Goal: Task Accomplishment & Management: Manage account settings

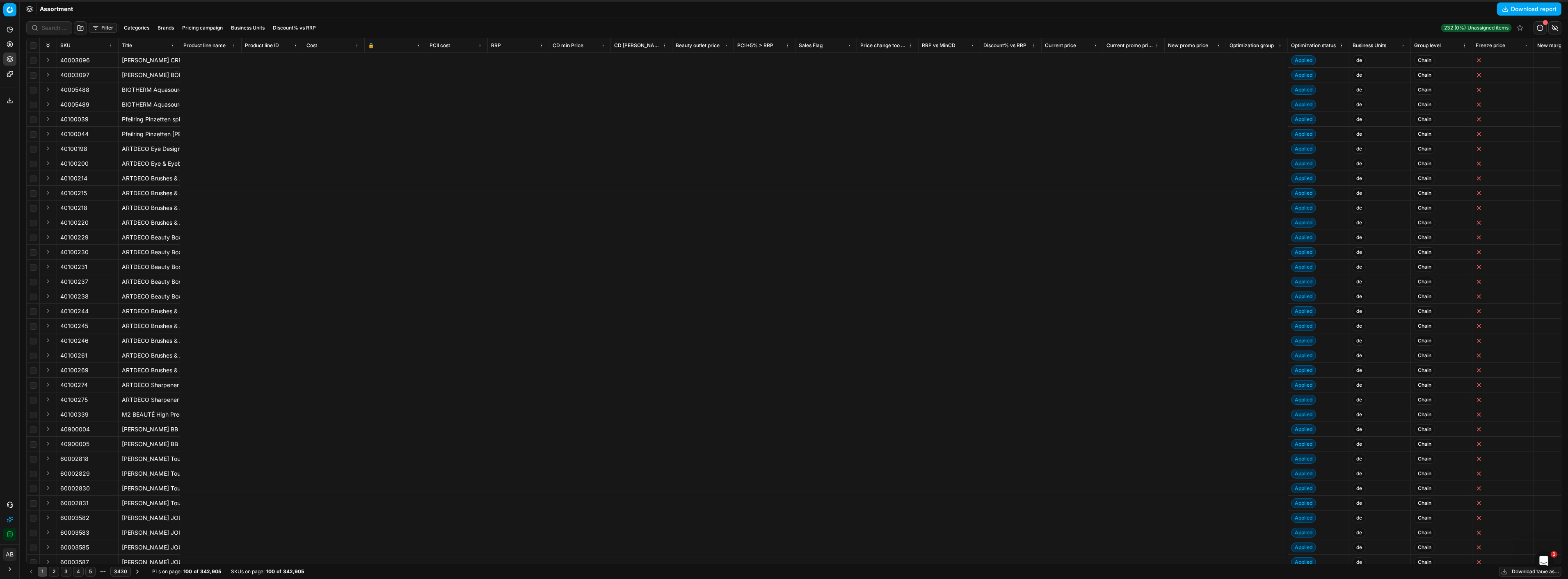
scroll to position [50, 1326]
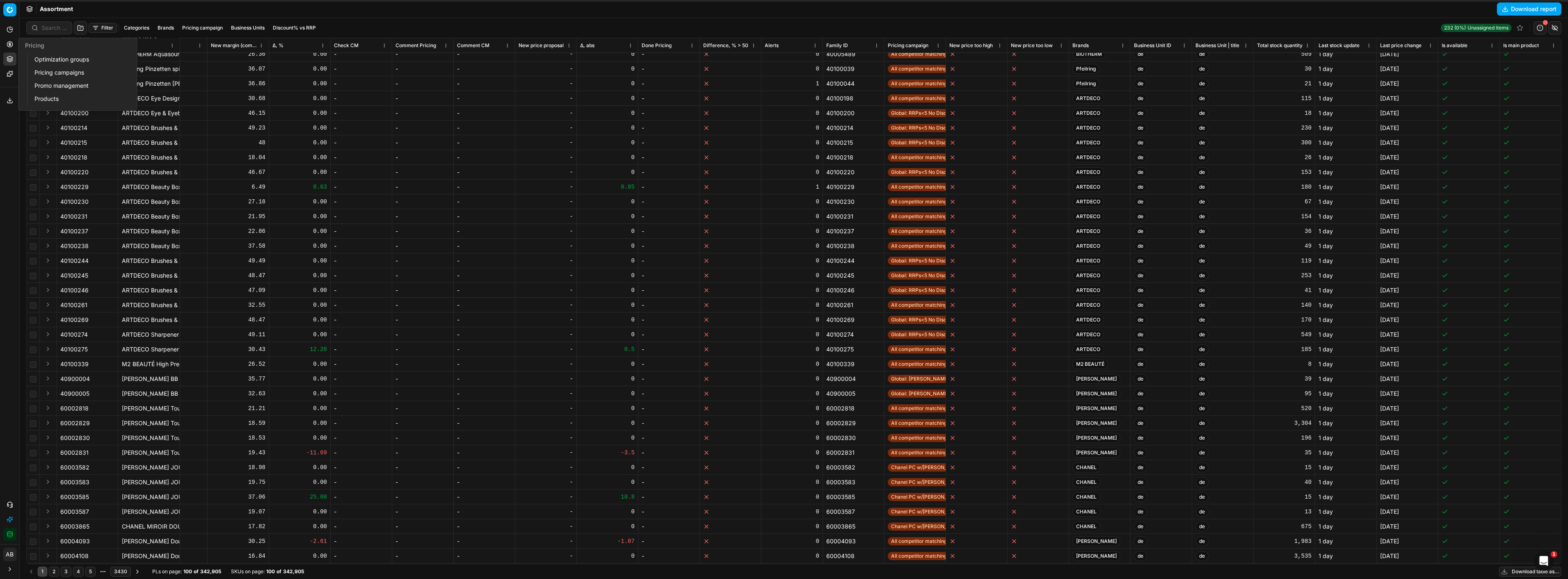
drag, startPoint x: 55, startPoint y: 63, endPoint x: 135, endPoint y: 74, distance: 80.8
click at [55, 63] on link "Optimization groups" at bounding box center [79, 59] width 96 height 12
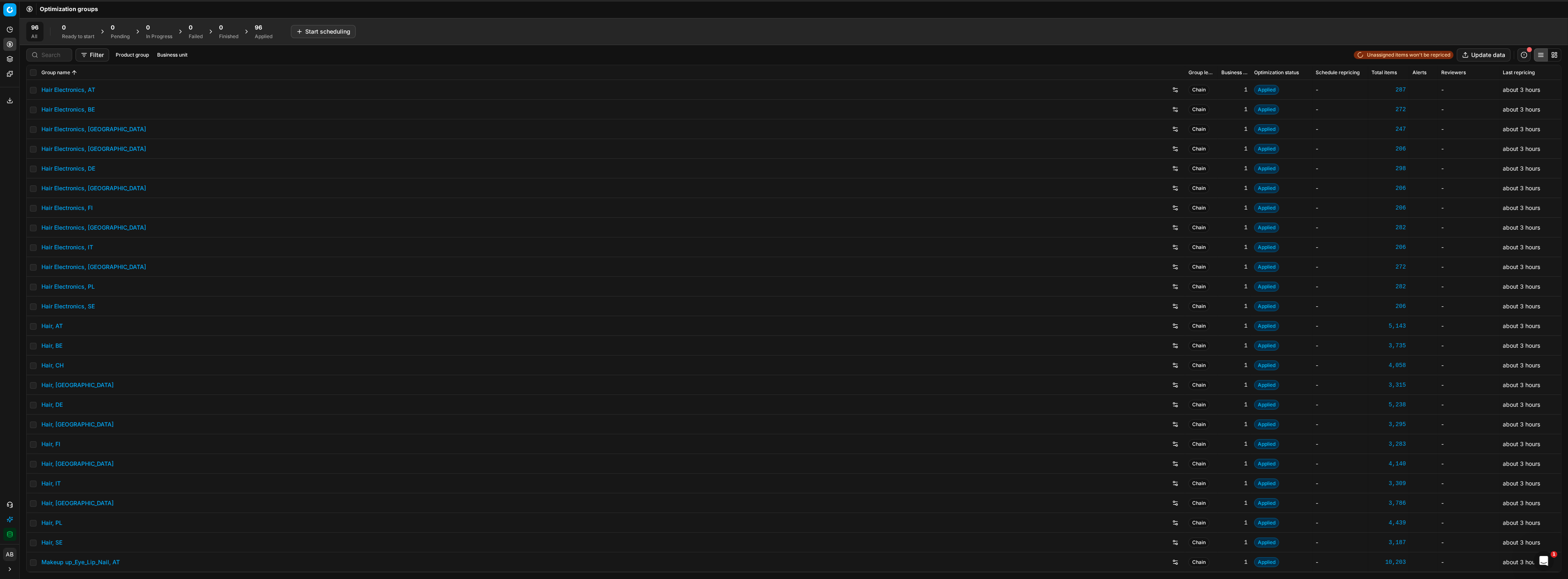
click at [262, 31] on span "96" at bounding box center [259, 27] width 7 height 8
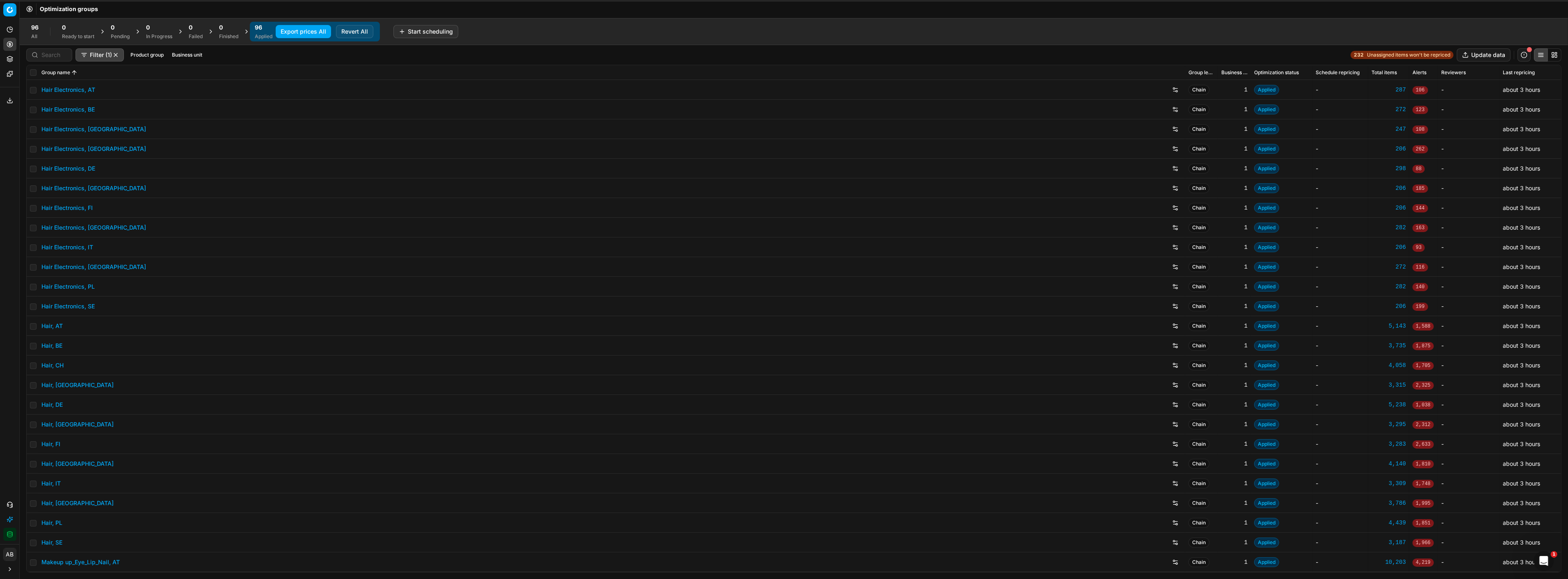
click at [178, 57] on button "Business unit" at bounding box center [187, 55] width 37 height 10
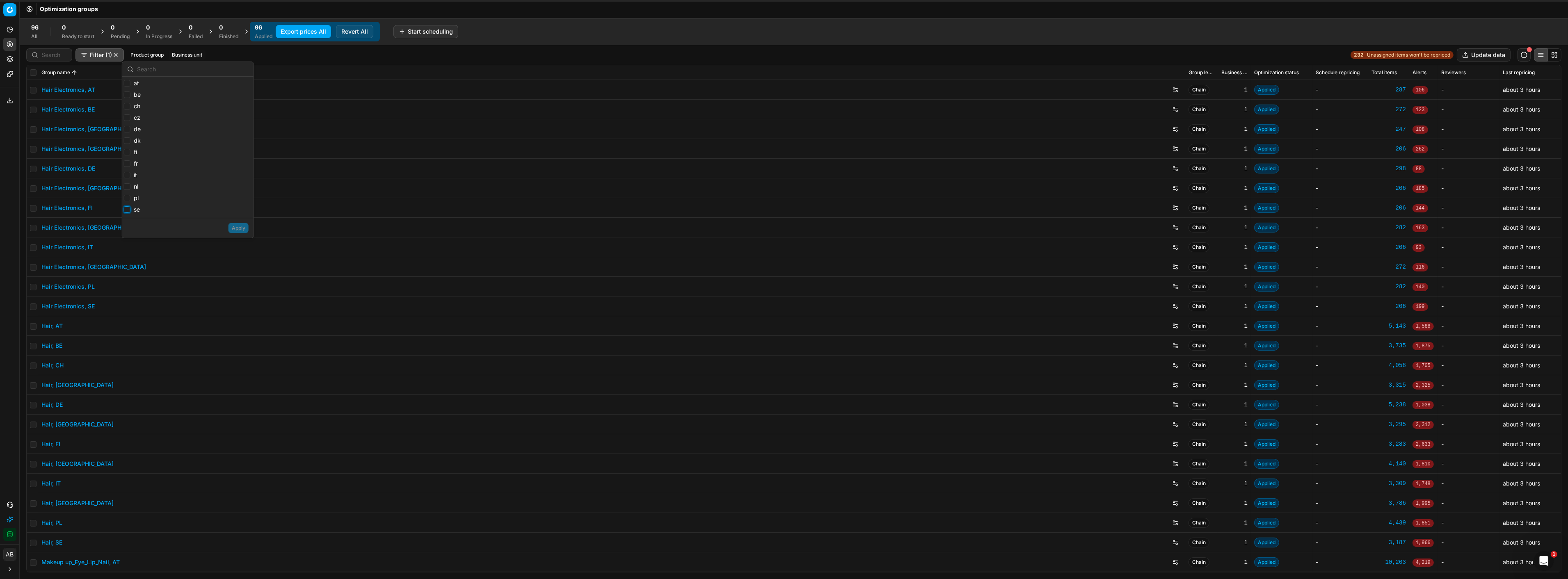
click at [126, 211] on input "se" at bounding box center [127, 209] width 7 height 7
checkbox input "true"
click at [128, 152] on input "fi" at bounding box center [127, 152] width 7 height 7
checkbox input "true"
click at [126, 142] on input "dk" at bounding box center [127, 140] width 7 height 7
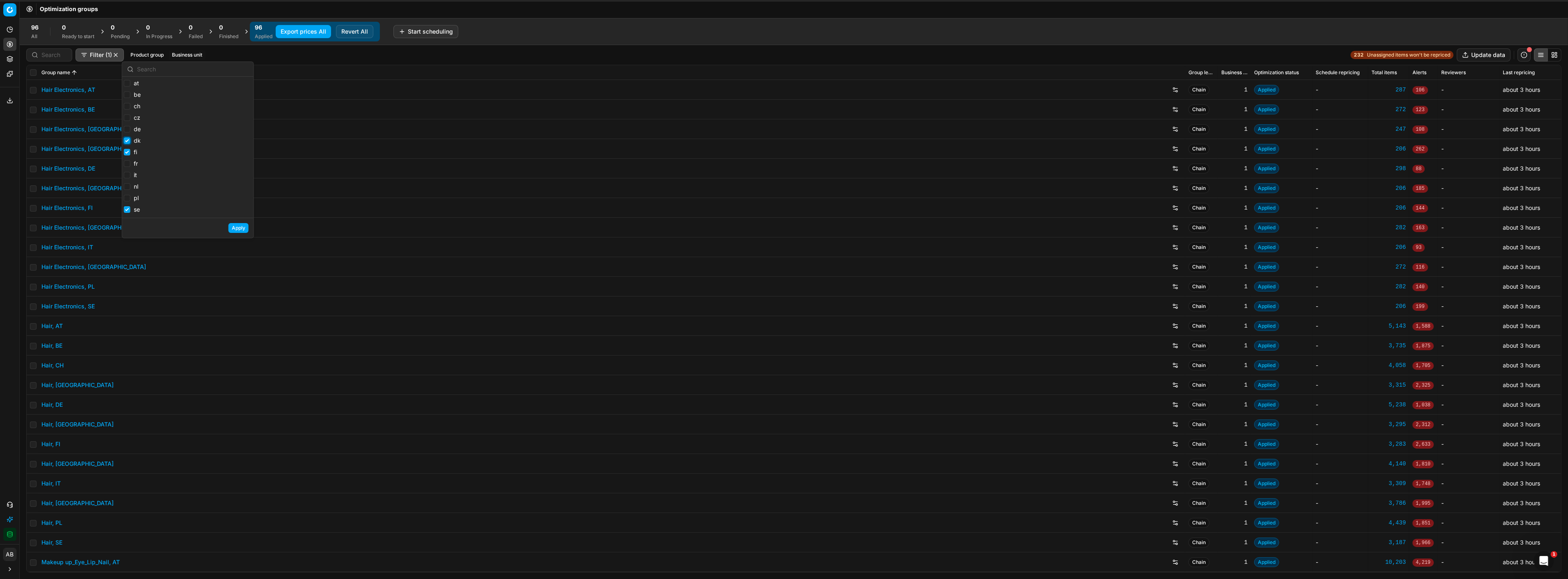
checkbox input "true"
click at [124, 116] on input "cz" at bounding box center [127, 117] width 7 height 7
checkbox input "true"
click at [128, 176] on input "it" at bounding box center [127, 175] width 7 height 7
checkbox input "true"
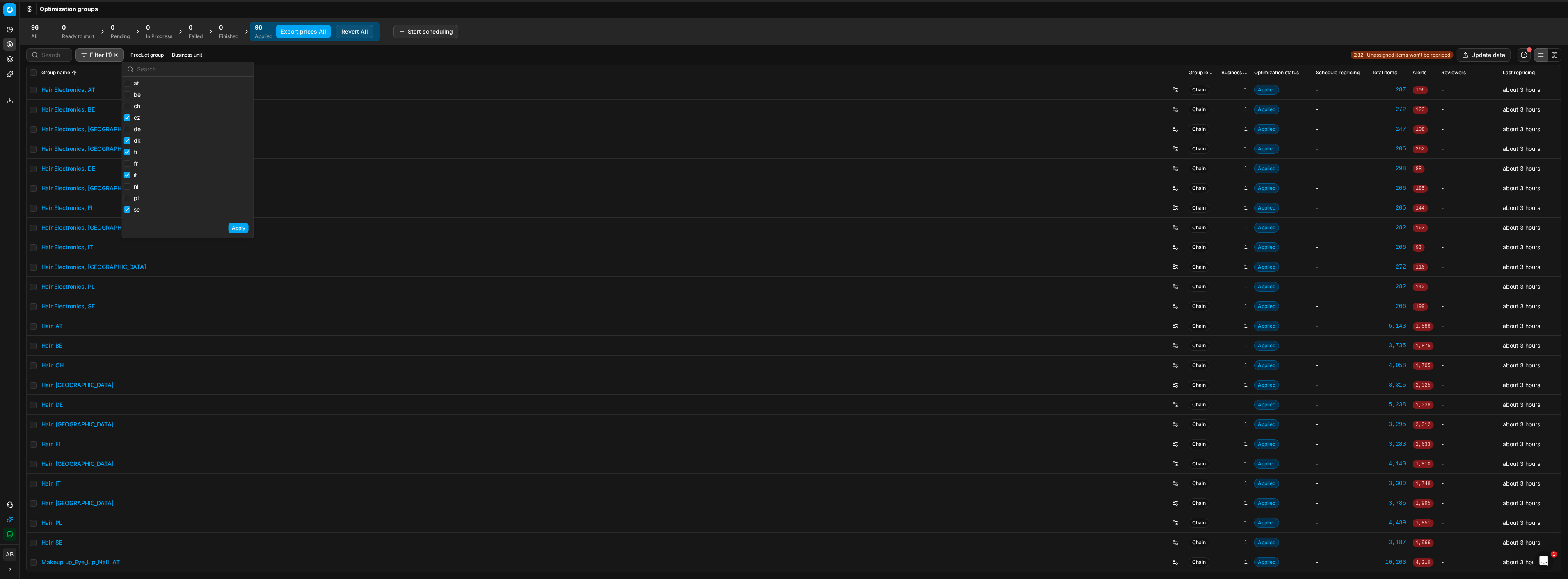
click at [242, 228] on button "Apply" at bounding box center [238, 228] width 20 height 10
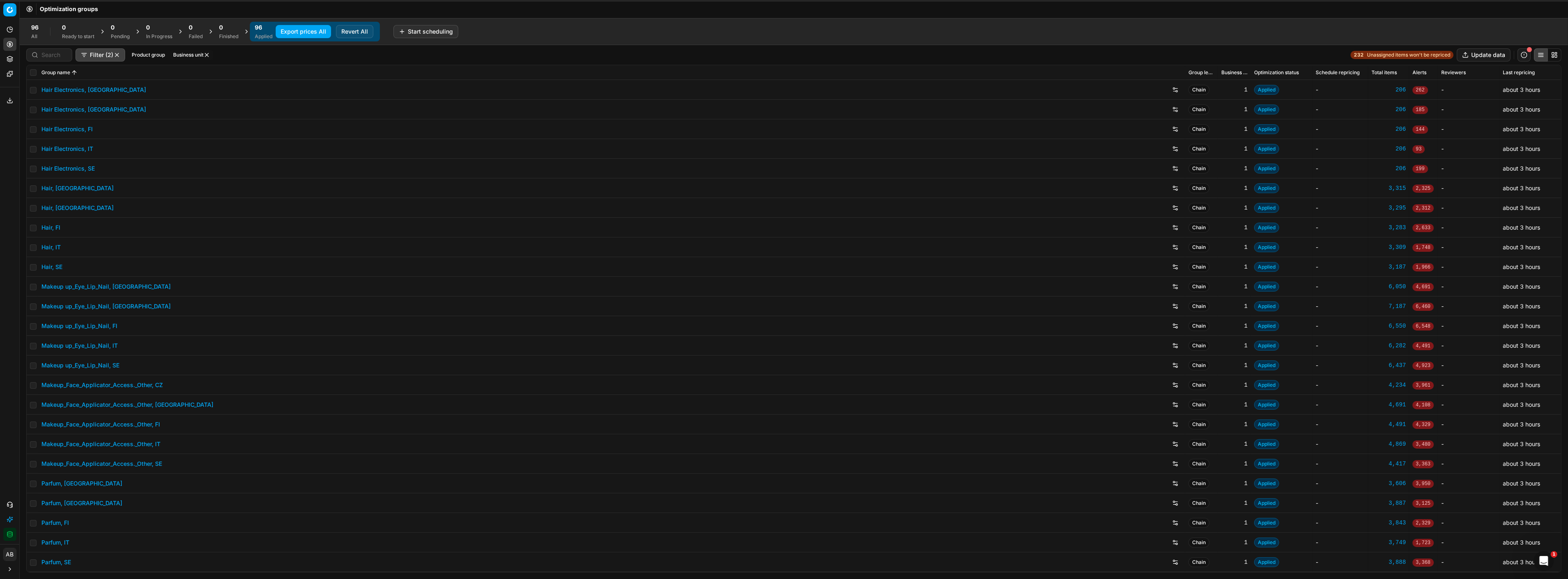
click at [38, 73] on tr "Group name Group level Business unit Optimization status Schedule repricing Tot…" at bounding box center [794, 72] width 1535 height 15
click at [33, 74] on input "checkbox" at bounding box center [33, 72] width 7 height 7
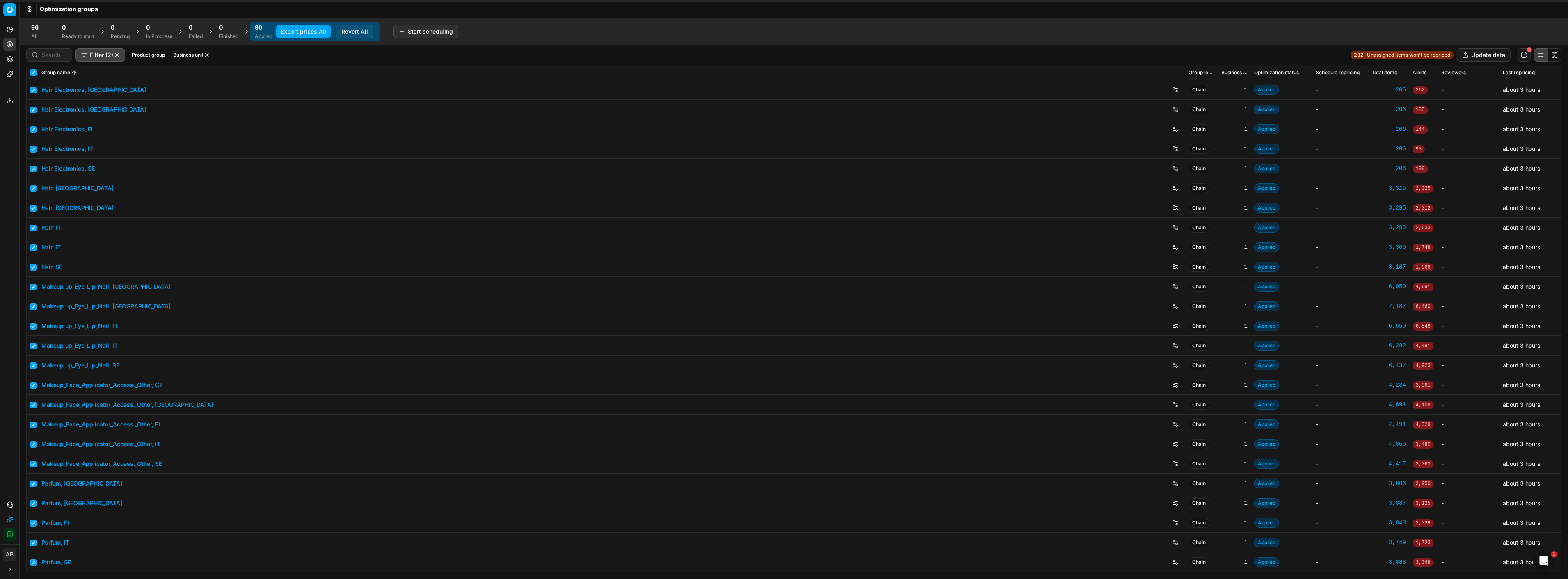
checkbox input "true"
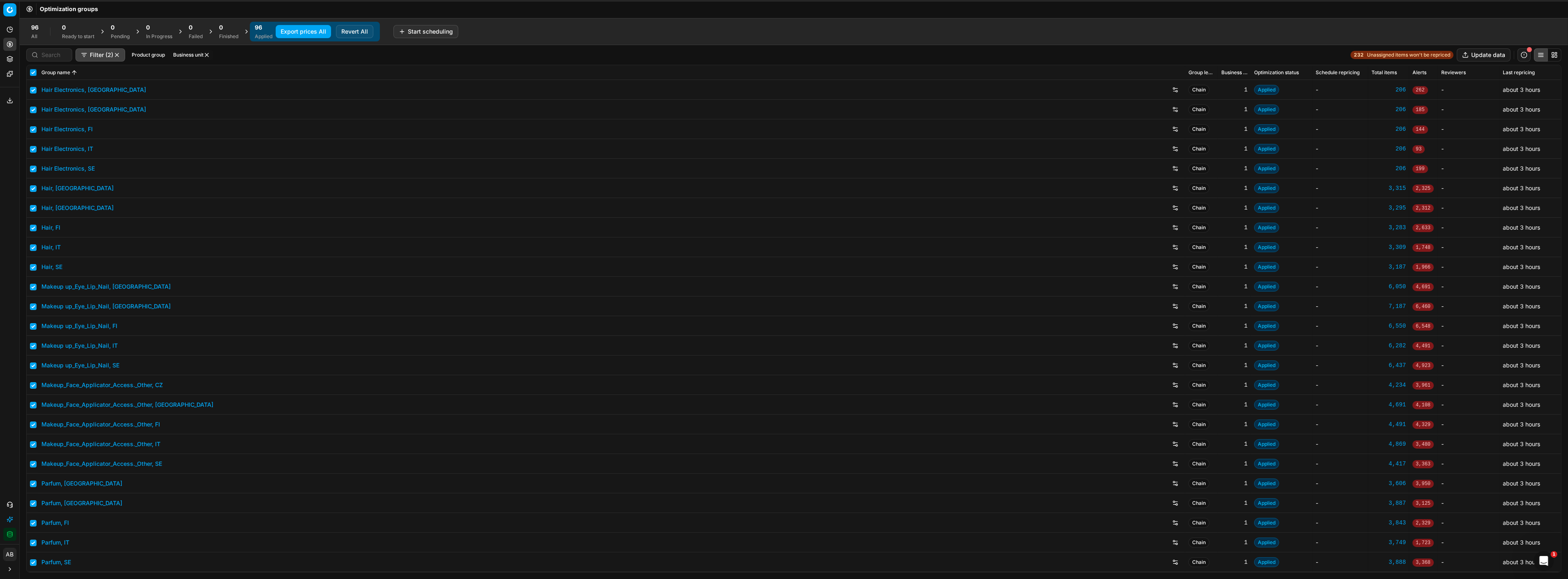
checkbox input "true"
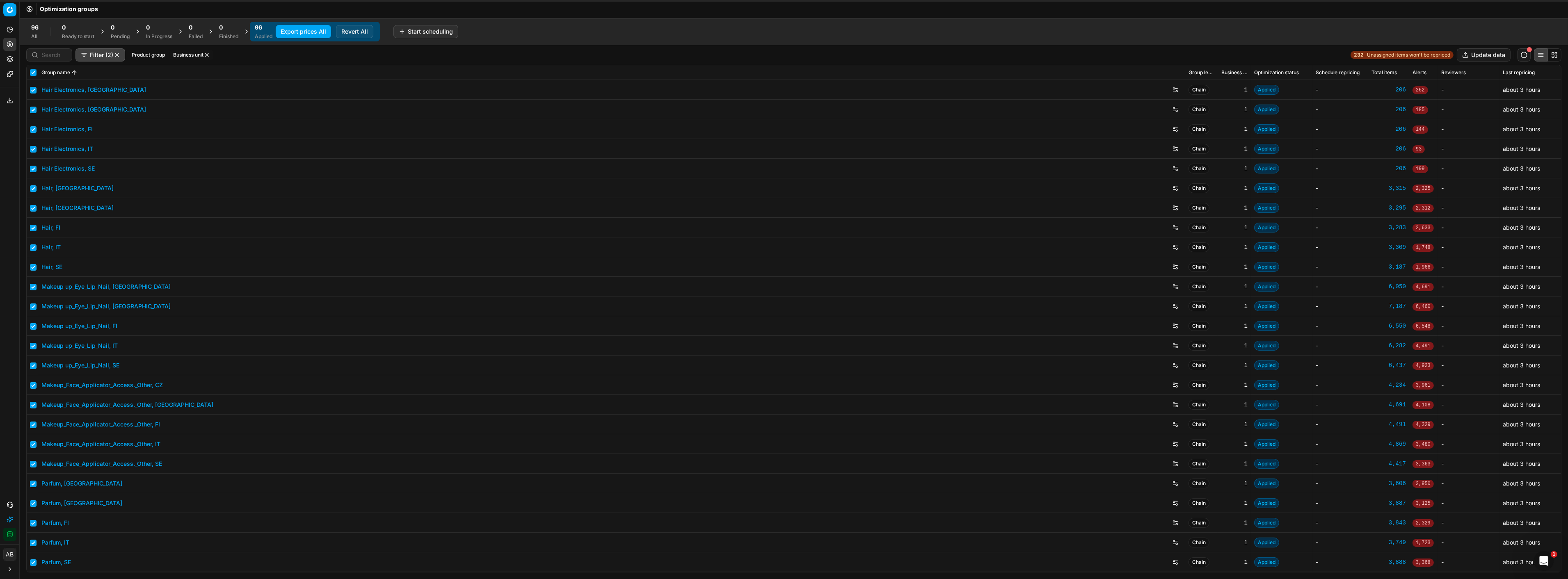
checkbox input "true"
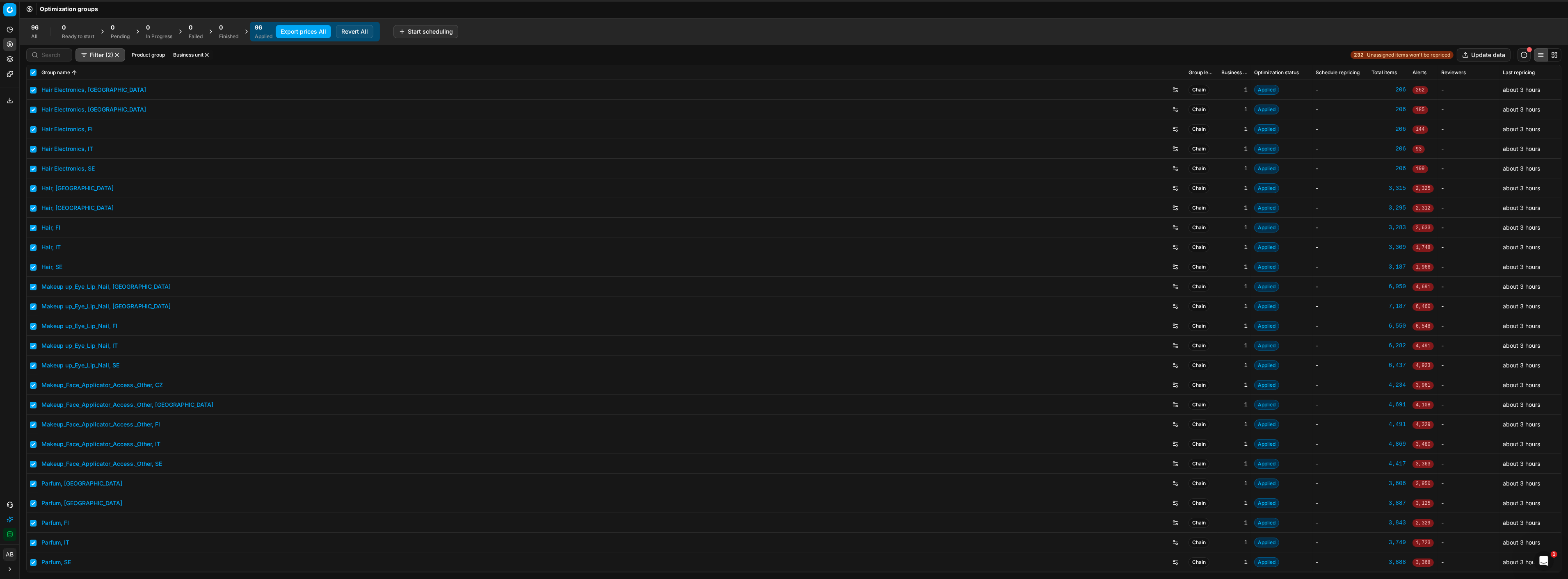
checkbox input "true"
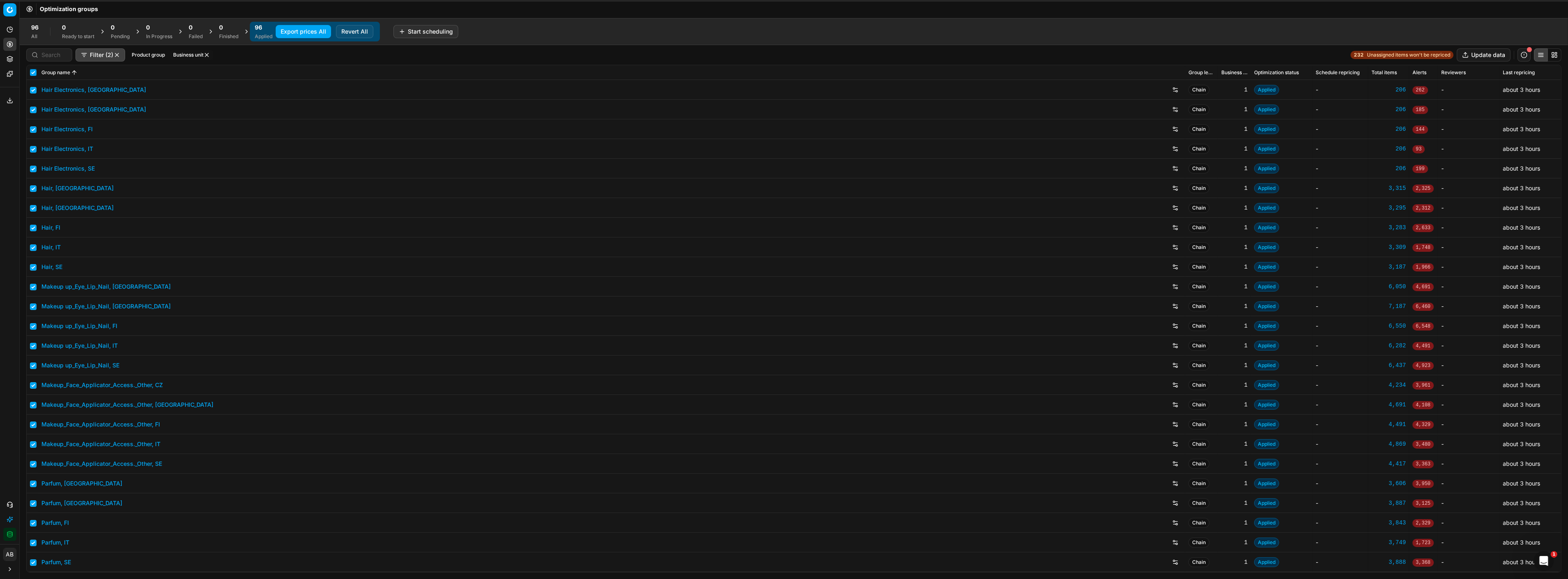
checkbox input "true"
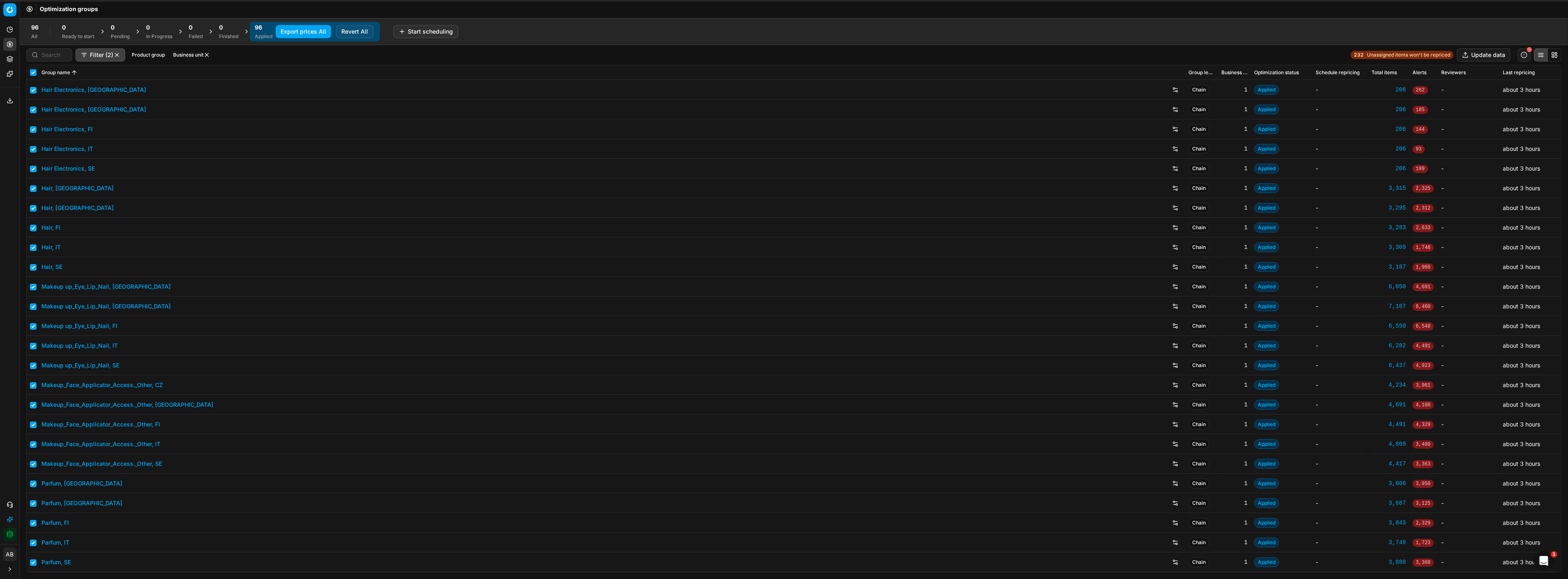
checkbox input "true"
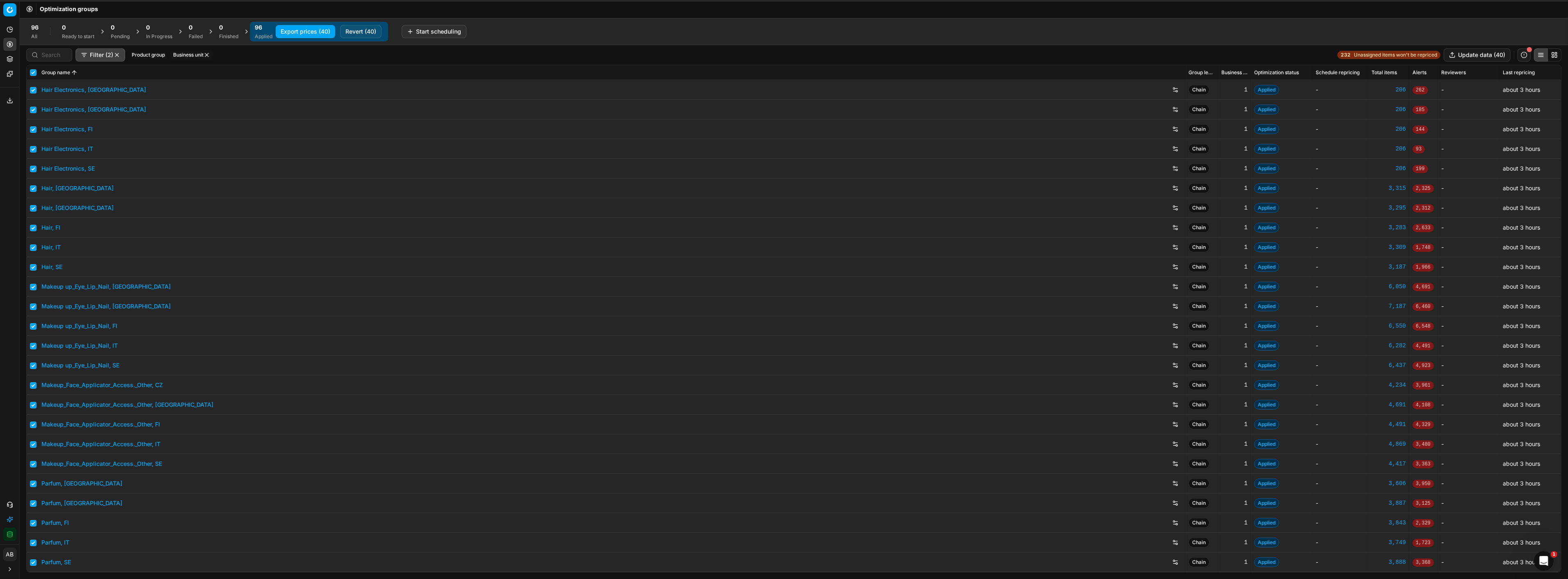
click at [310, 29] on button "Export prices (40)" at bounding box center [306, 32] width 60 height 13
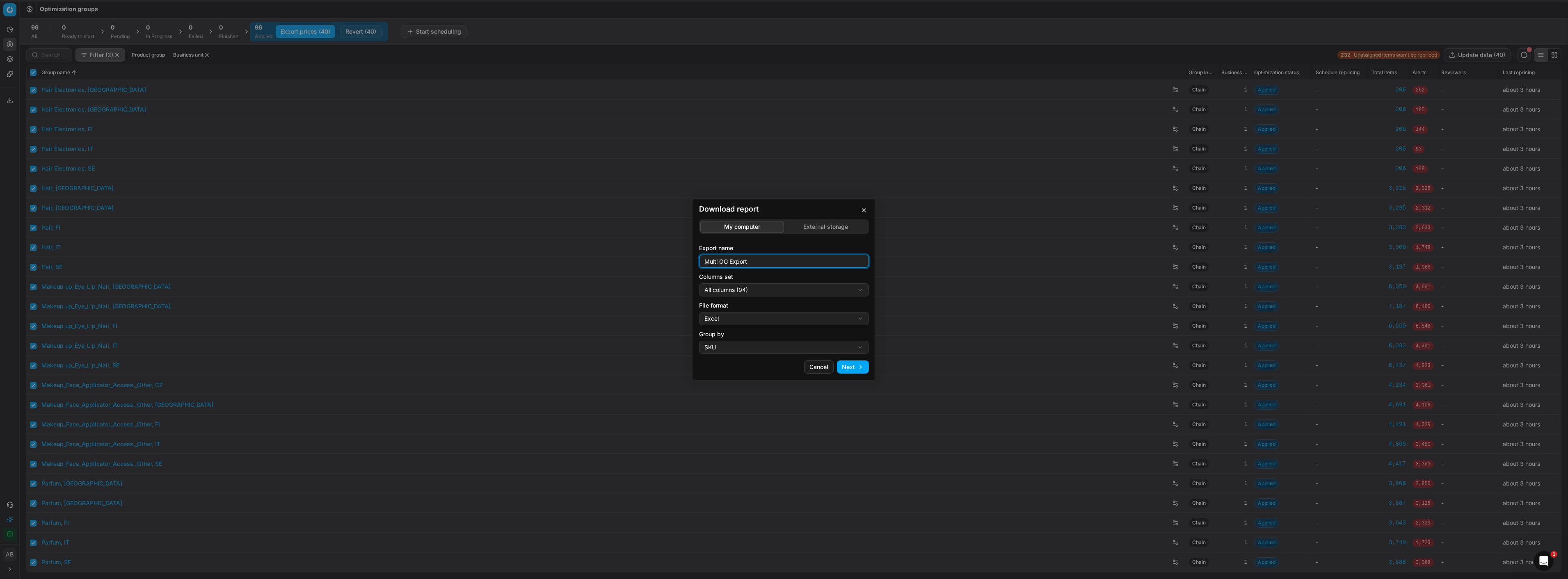
click at [769, 258] on input "Multi OG Export" at bounding box center [784, 261] width 163 height 12
type input "Multi OG Export_new countries"
click at [825, 287] on div "Download report My computer External storage Export name Multi OG Export_new co…" at bounding box center [784, 290] width 1568 height 579
select select "custom"
click at [766, 317] on div "Download report My computer External storage Export name Multi OG Export_new co…" at bounding box center [784, 290] width 1568 height 579
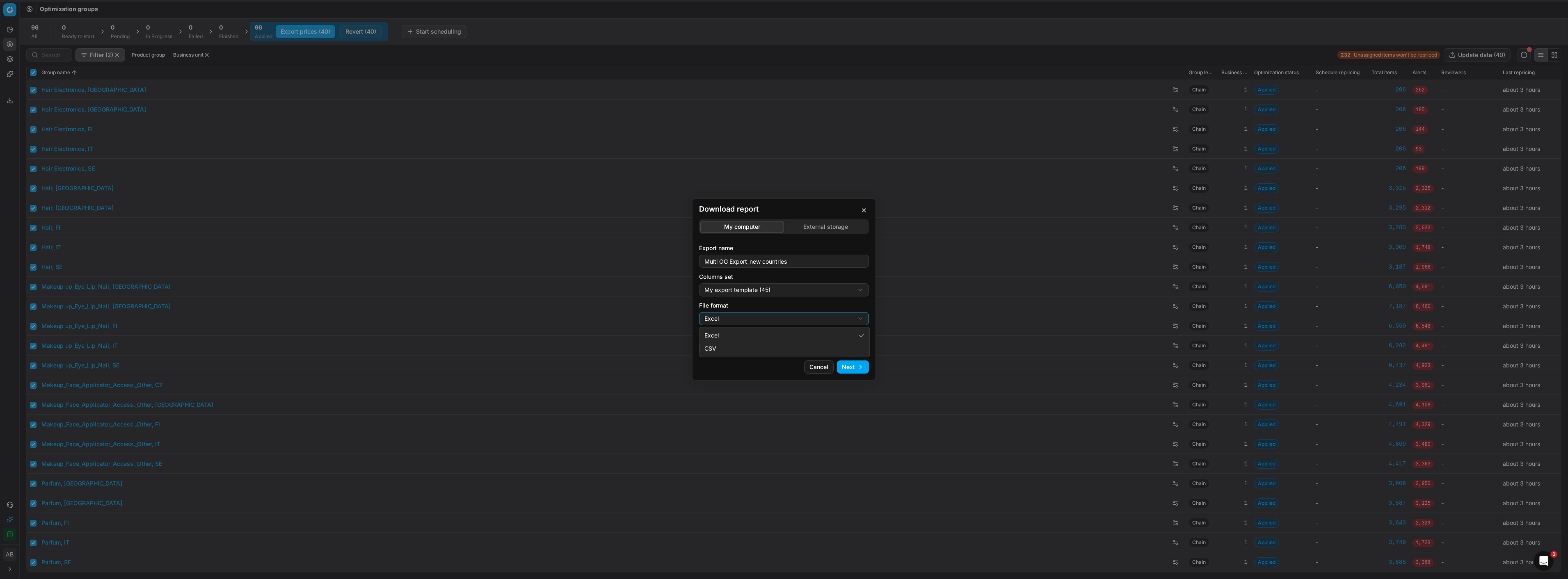
select select "csv"
click at [842, 369] on button "Next" at bounding box center [853, 367] width 32 height 13
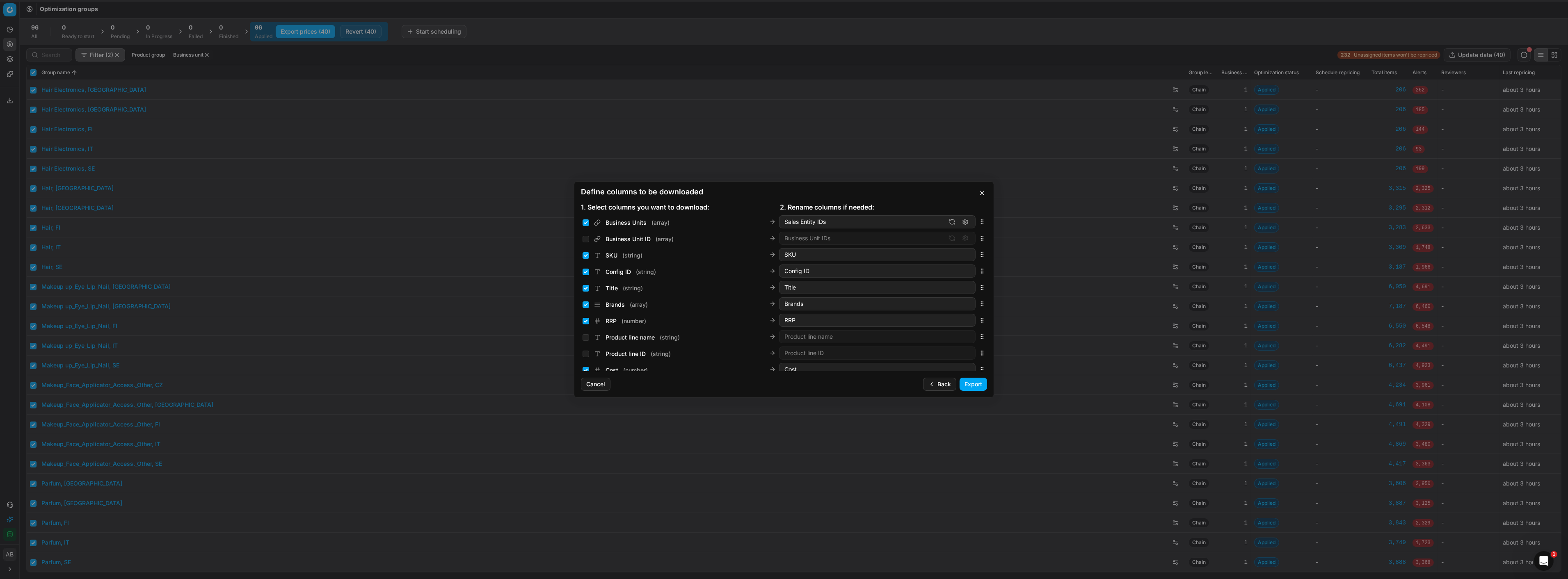
click at [977, 383] on button "Export" at bounding box center [973, 384] width 27 height 13
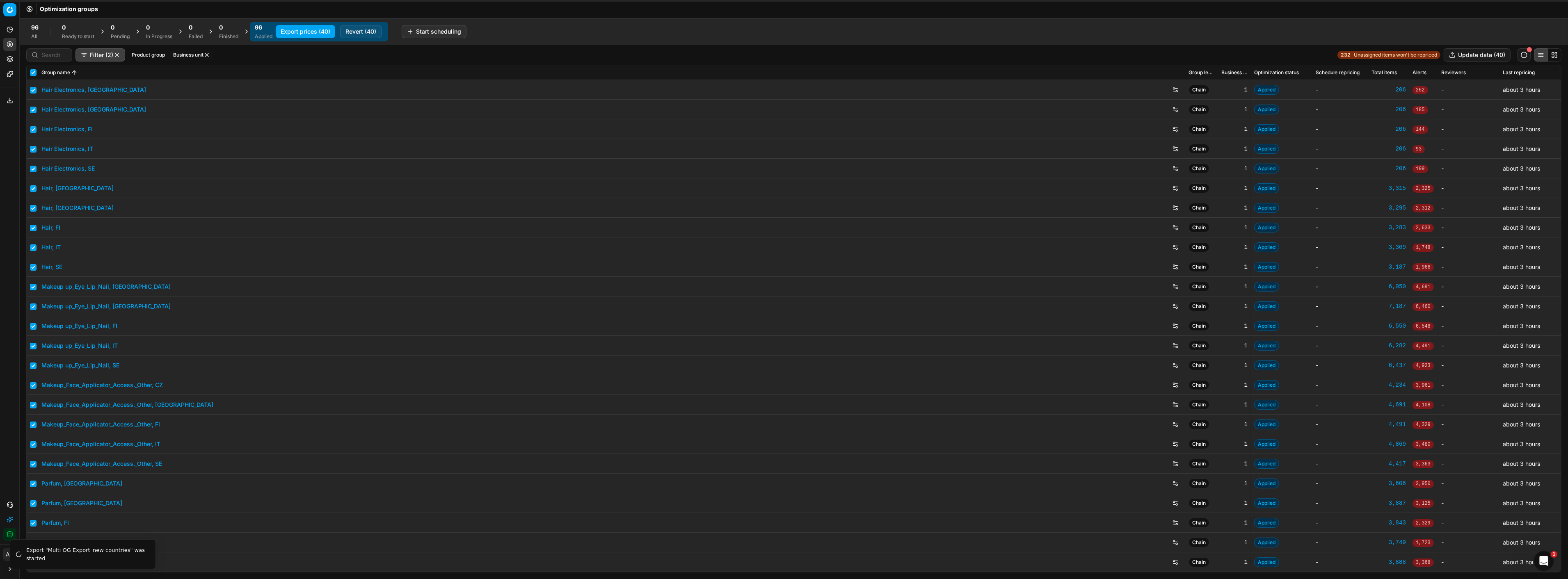
click at [5, 99] on button "Export service" at bounding box center [10, 100] width 13 height 13
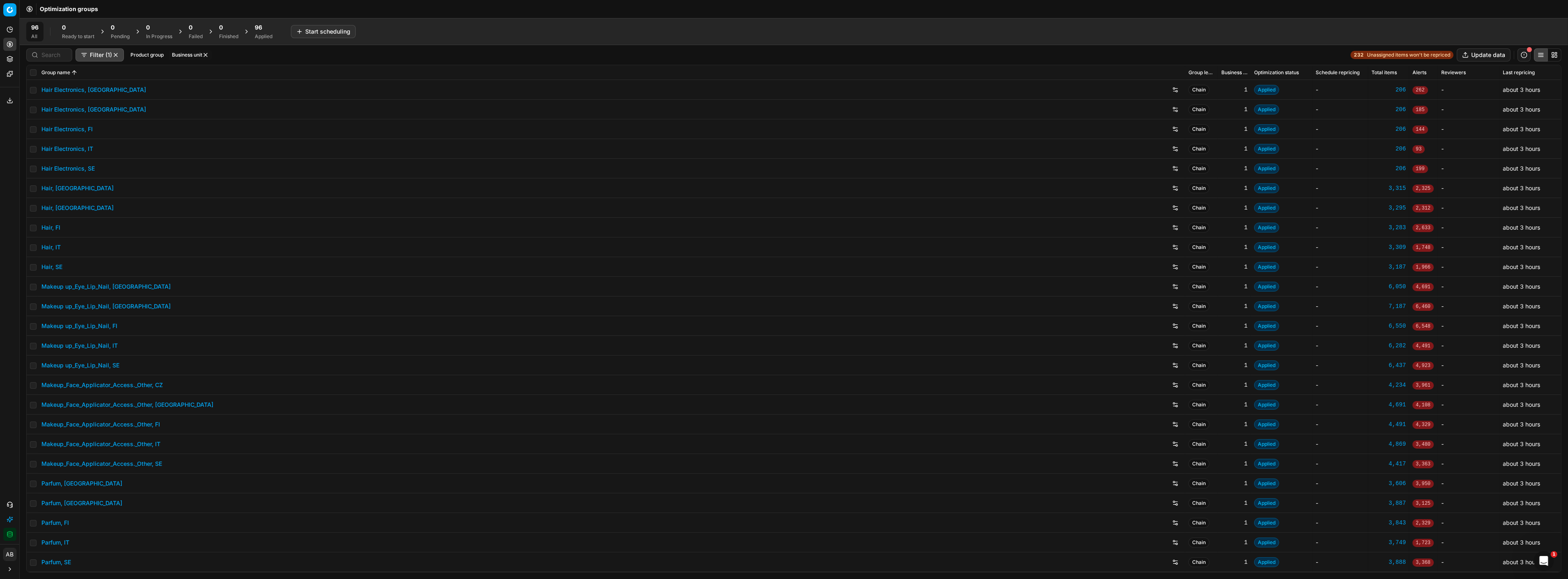
click at [10, 97] on button "Export service" at bounding box center [10, 100] width 13 height 13
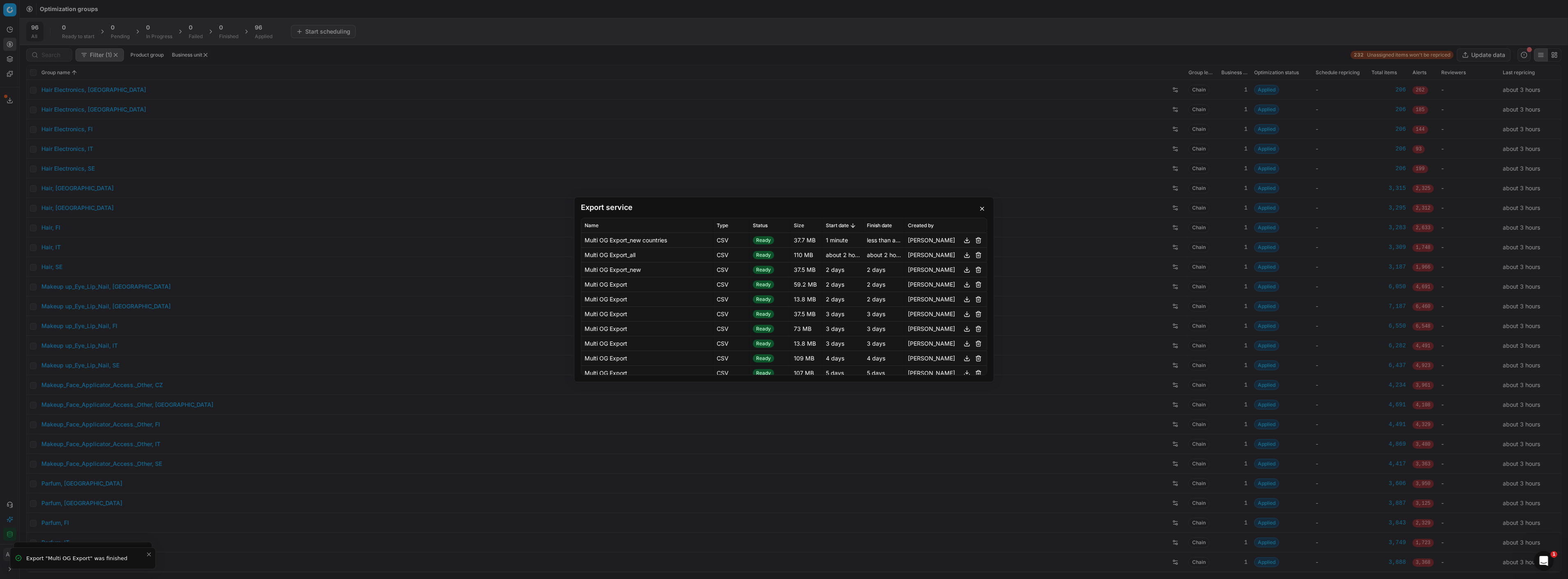
click at [962, 240] on button "button" at bounding box center [967, 240] width 10 height 10
click at [421, 147] on div "Export service Name Type Status Size Start date Finish date Created by Multi OG…" at bounding box center [784, 290] width 1568 height 579
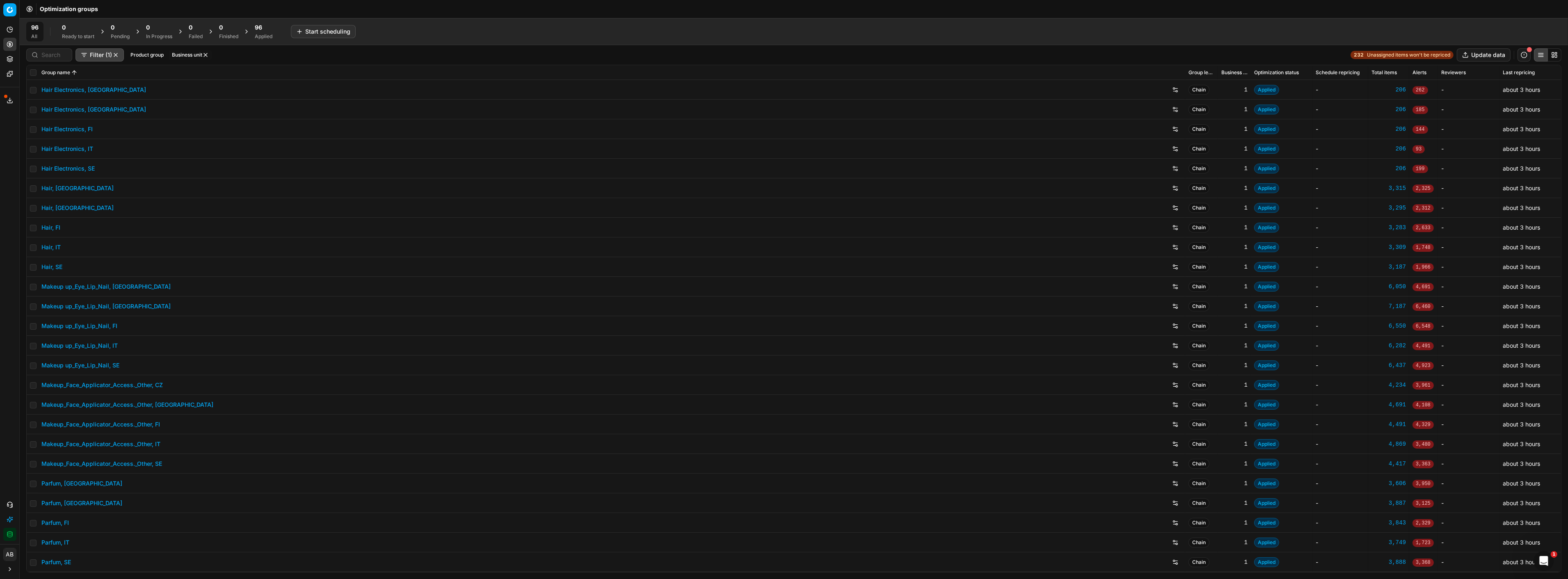
click at [261, 33] on div "Applied" at bounding box center [264, 36] width 18 height 7
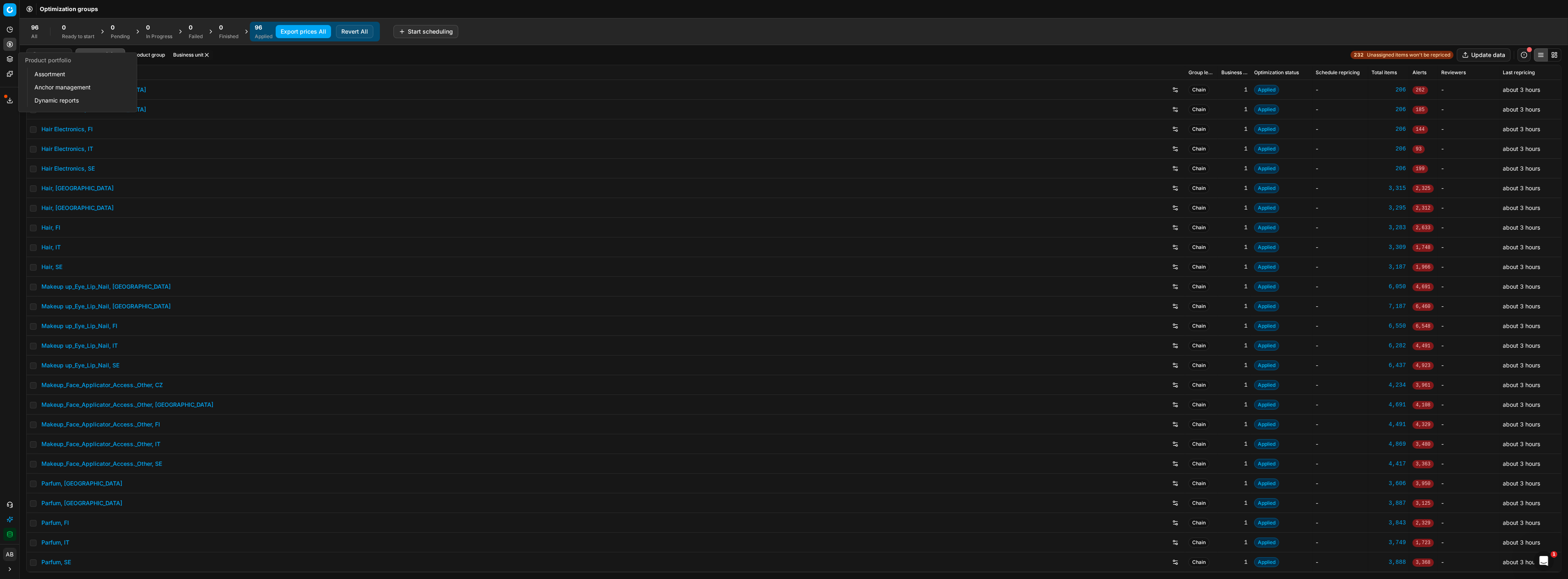
click at [38, 71] on link "Assortment" at bounding box center [79, 74] width 96 height 12
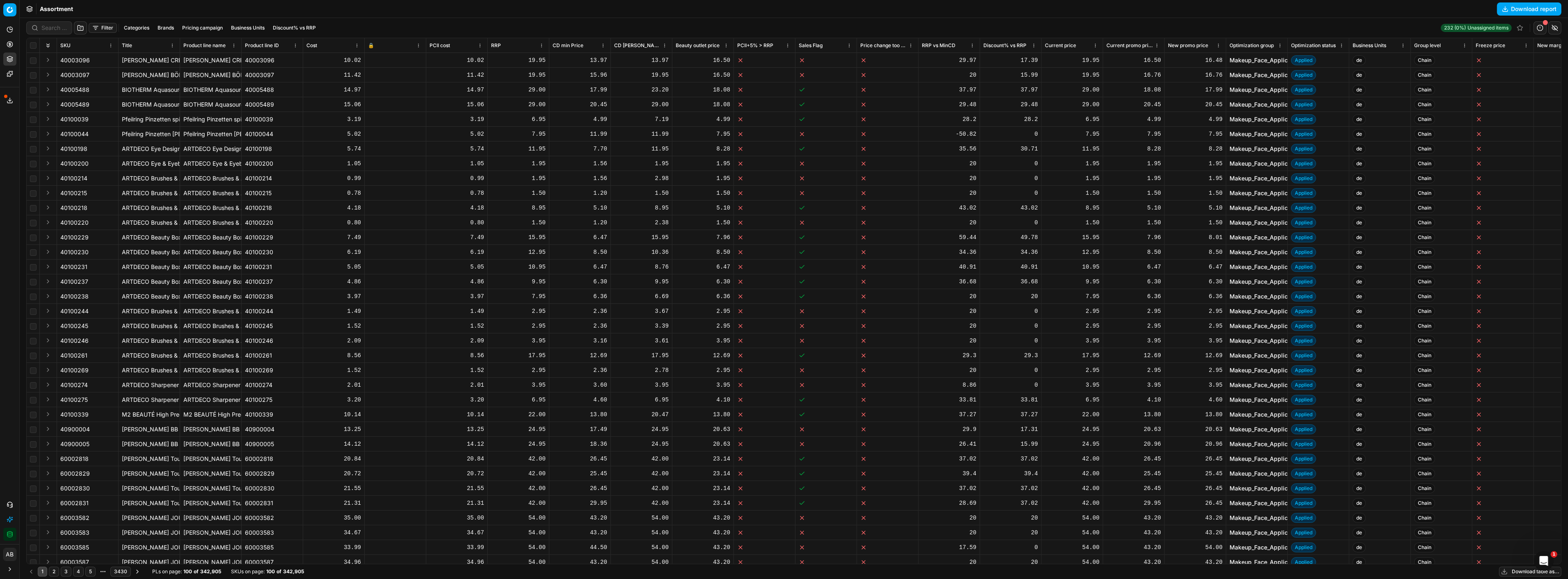
click at [102, 25] on button "Filter" at bounding box center [103, 28] width 29 height 10
click at [101, 63] on button "button" at bounding box center [103, 61] width 16 height 13
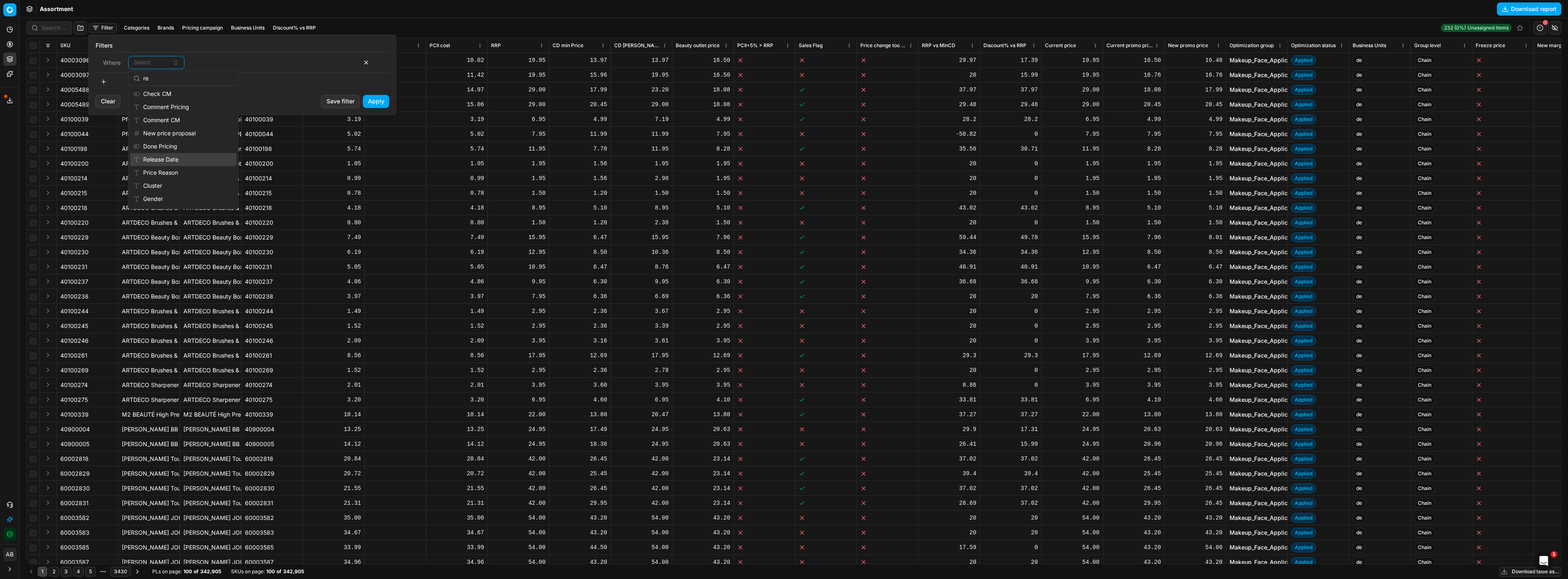
type input "re"
click at [191, 158] on div "Release Date" at bounding box center [183, 159] width 107 height 13
click at [225, 61] on div "contains" at bounding box center [209, 62] width 36 height 8
click at [212, 127] on div "is" at bounding box center [241, 133] width 107 height 13
click at [266, 66] on input at bounding box center [301, 62] width 107 height 12
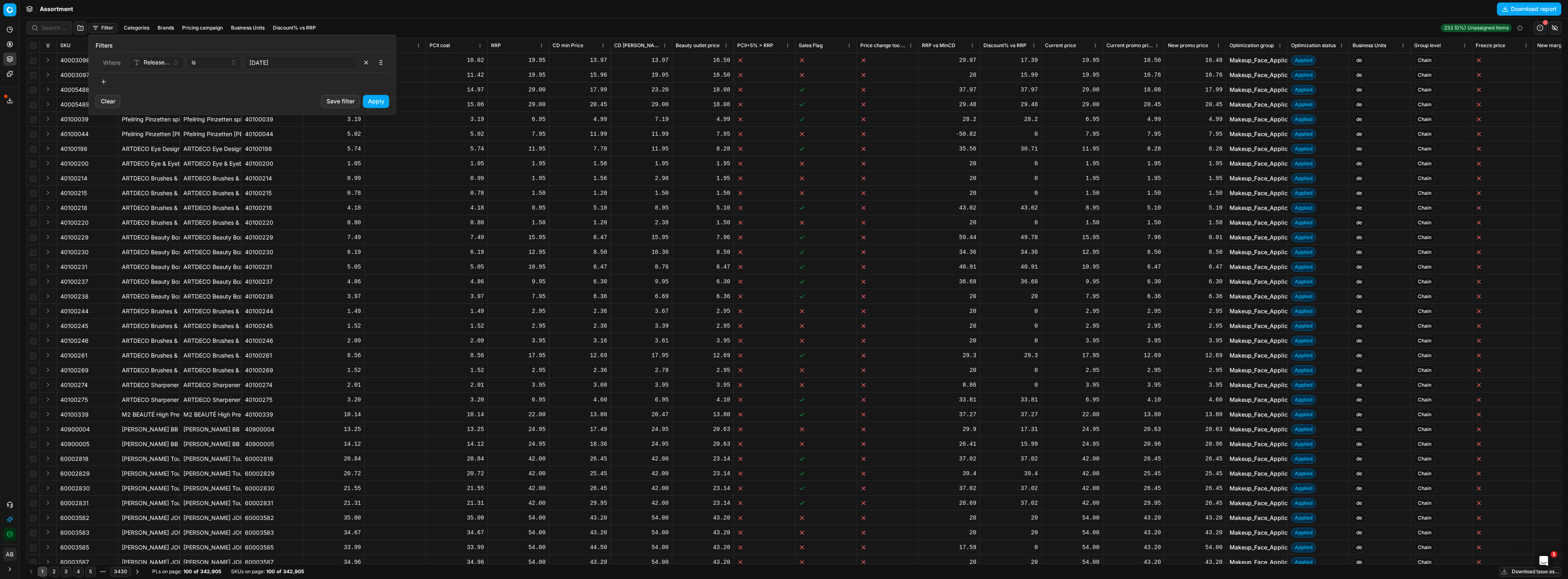
type input "07/10/2025"
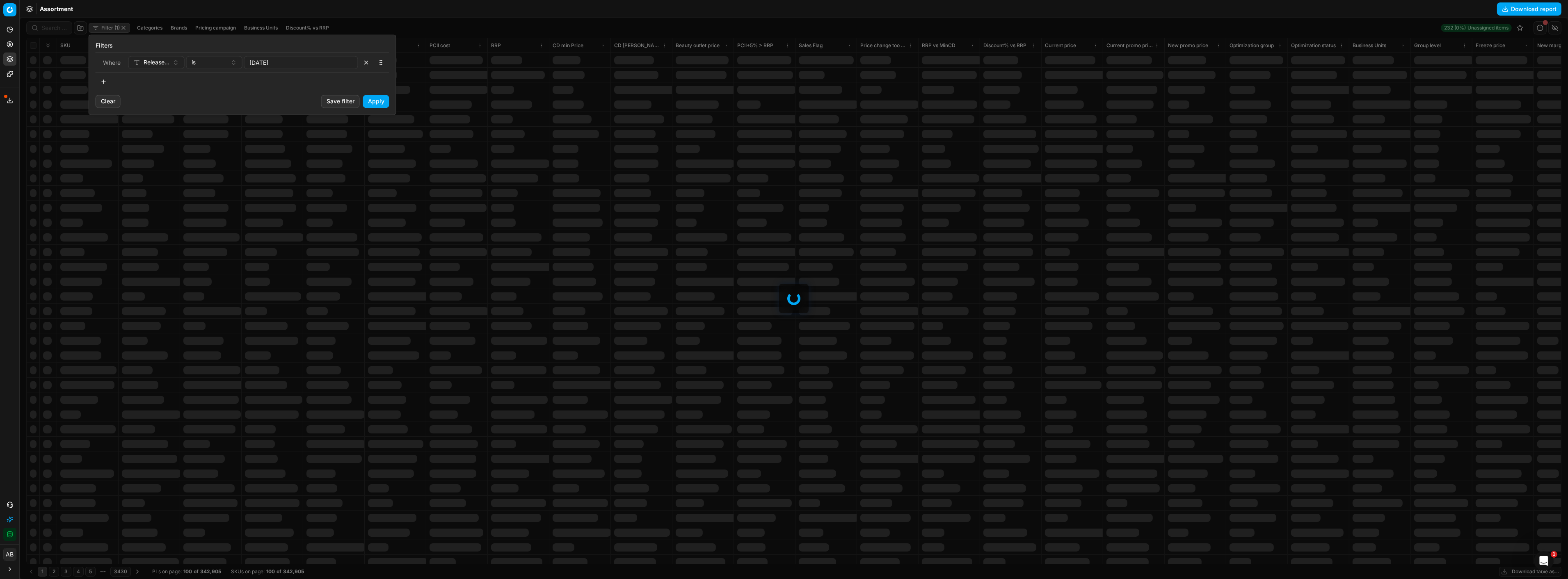
click at [370, 99] on div at bounding box center [794, 299] width 1549 height 561
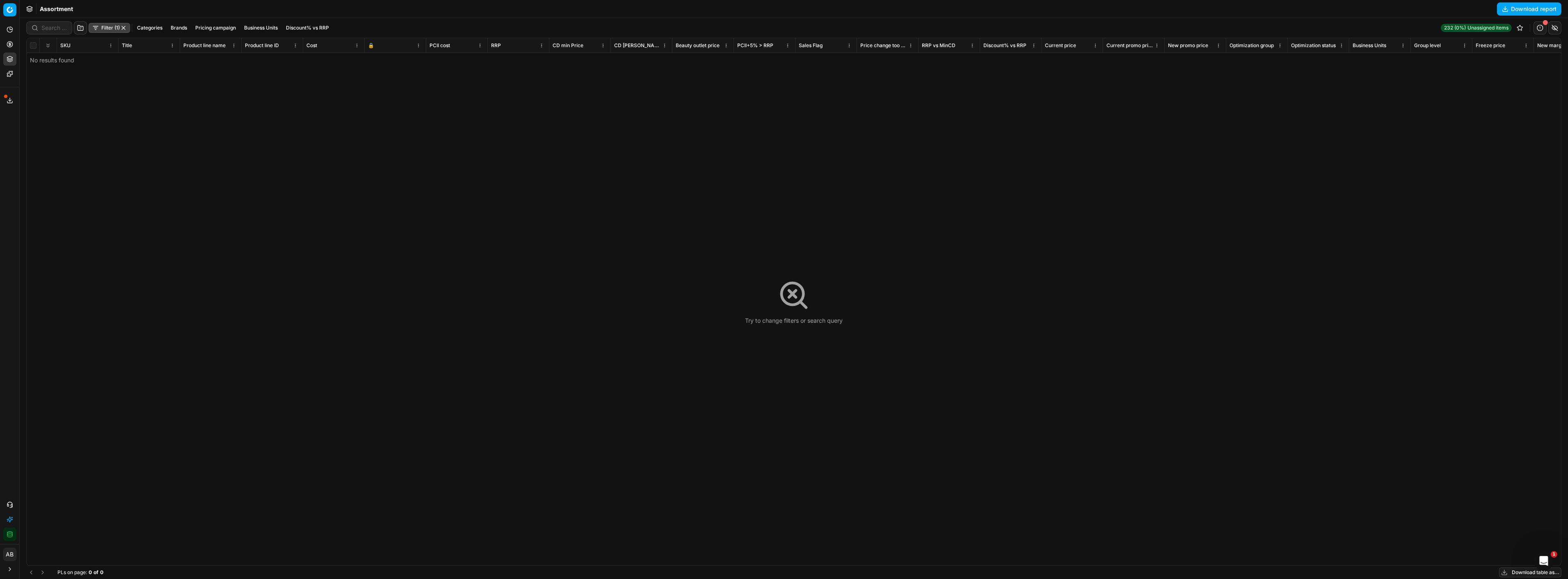
click at [116, 29] on button "Filter (1)" at bounding box center [110, 28] width 41 height 10
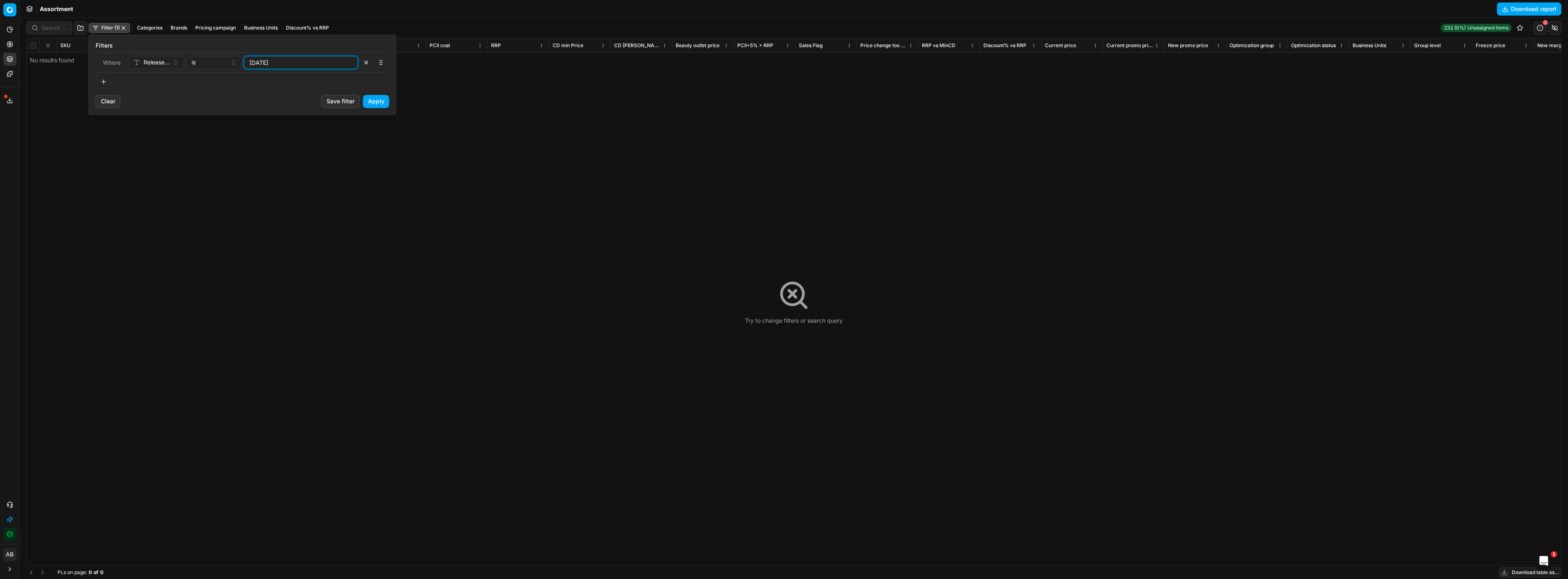
click at [253, 57] on input "07/10/2025" at bounding box center [301, 62] width 107 height 12
click at [256, 58] on input "07/10/2025" at bounding box center [301, 62] width 107 height 12
type input "05/10/2025"
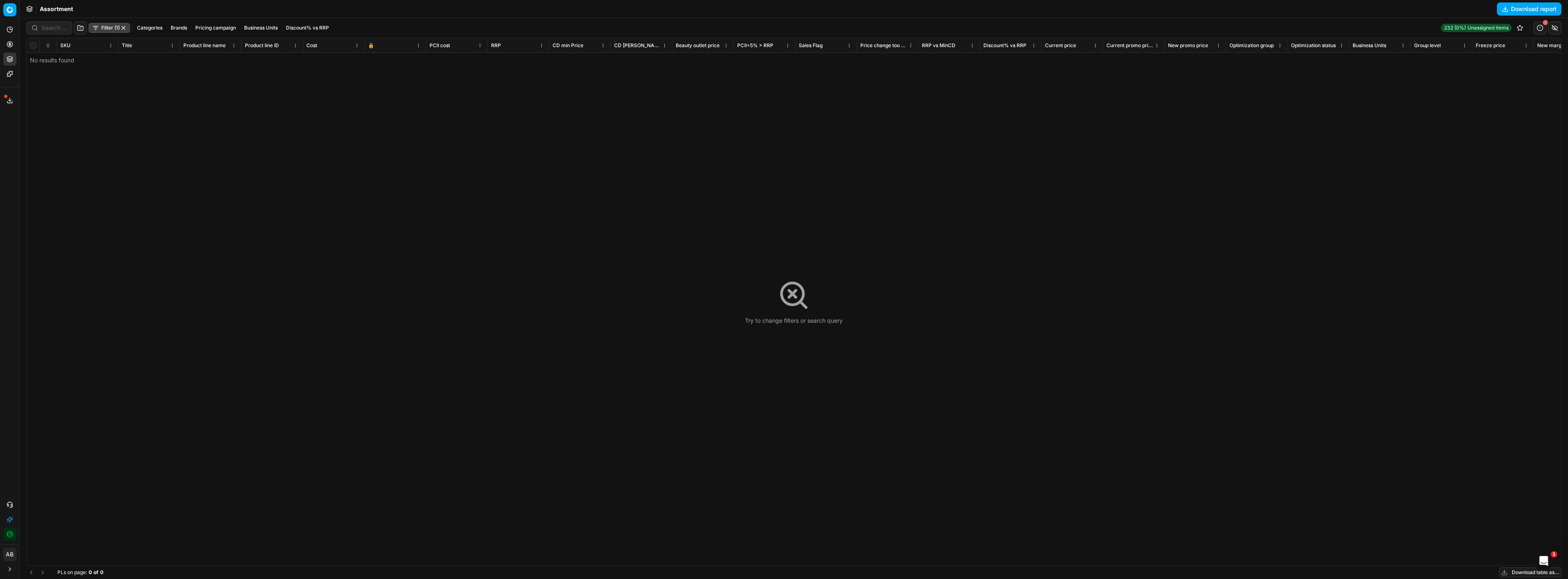
click at [126, 27] on button "button" at bounding box center [123, 27] width 7 height 7
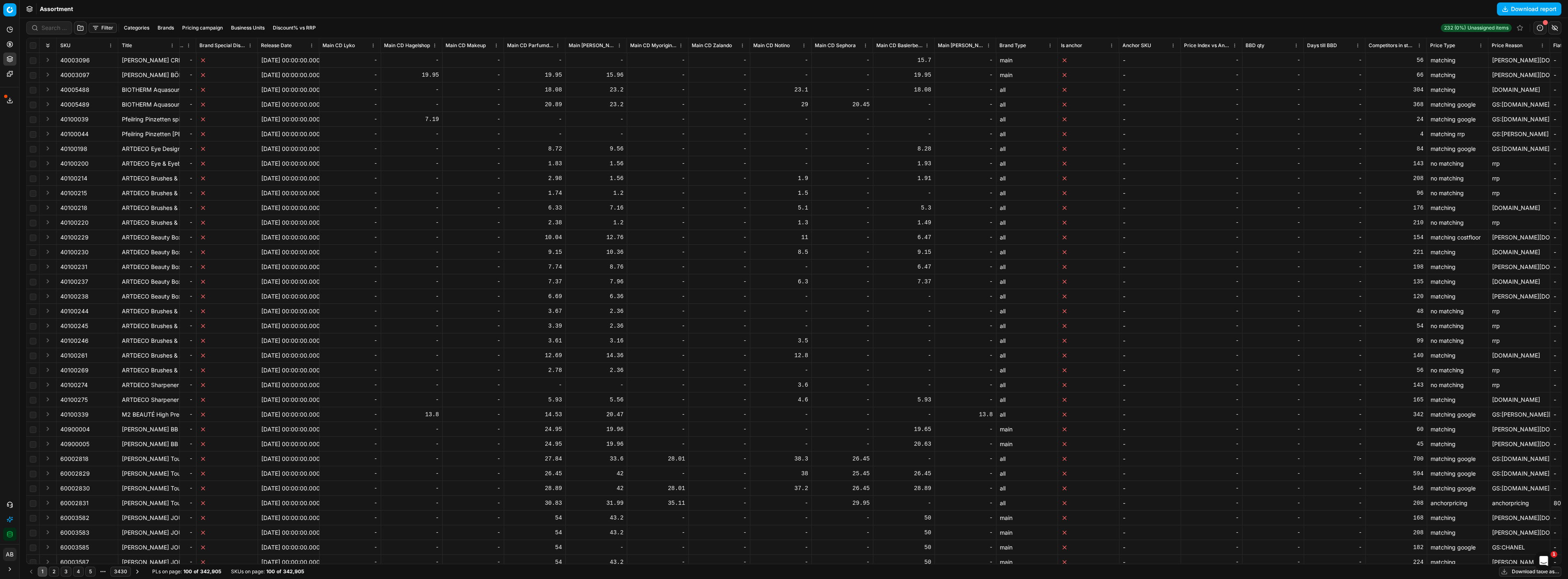
scroll to position [0, 3267]
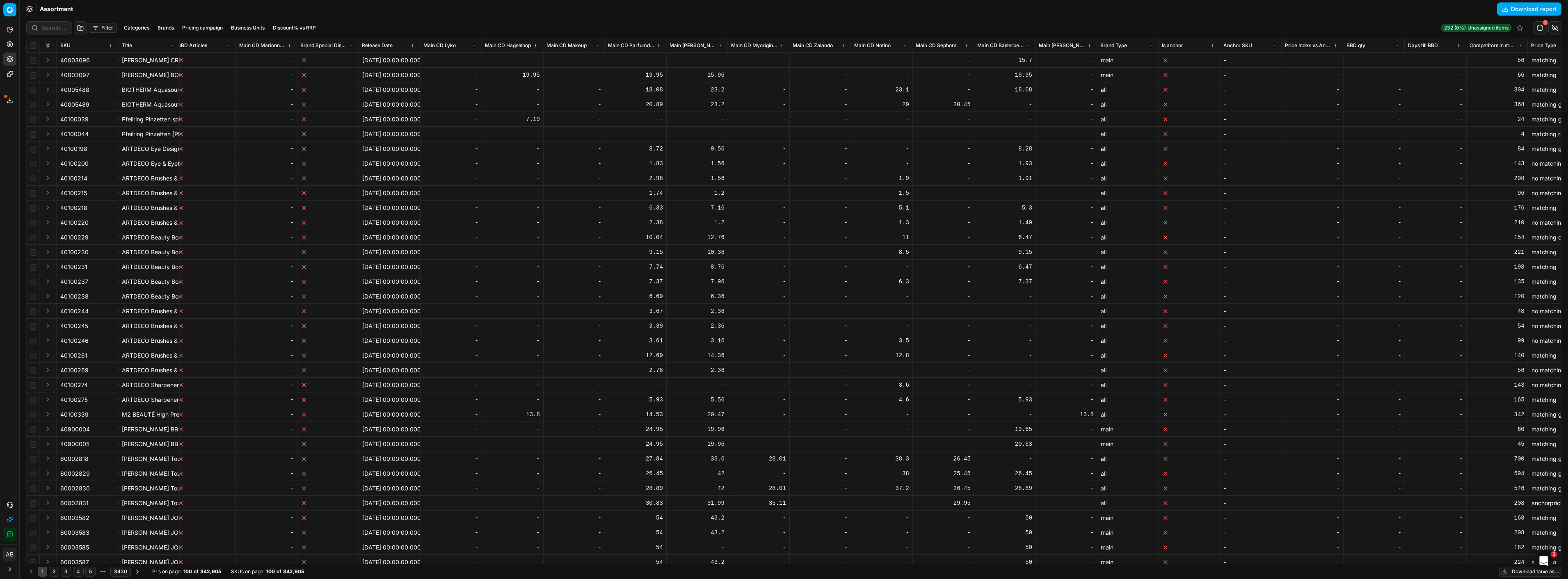
click at [99, 24] on button "Filter" at bounding box center [103, 28] width 29 height 10
click at [405, 47] on html "Pricing platform Analytics Pricing Product portfolio Templates Export service 1…" at bounding box center [784, 290] width 1568 height 579
click at [413, 43] on html "Pricing platform Analytics Pricing Product portfolio Templates Export service 1…" at bounding box center [784, 290] width 1568 height 579
click at [416, 86] on div "Sort by Release Date descending" at bounding box center [413, 85] width 100 height 8
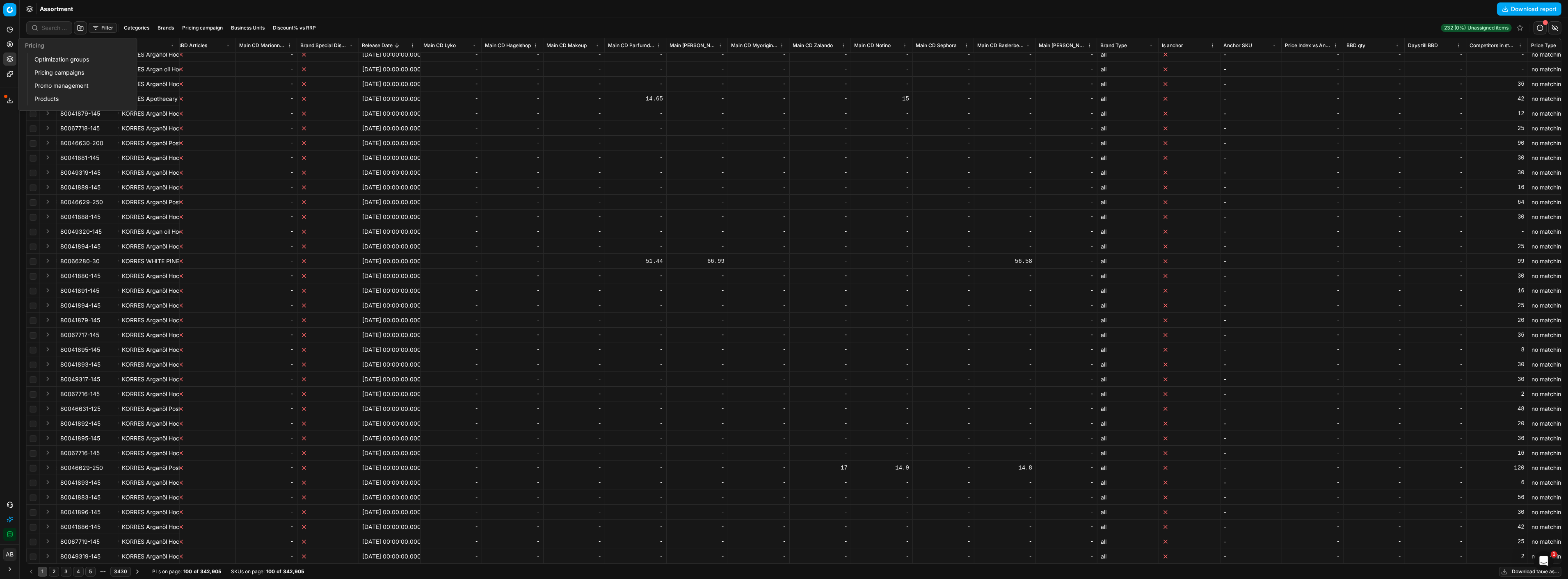
click at [79, 57] on link "Optimization groups" at bounding box center [79, 59] width 96 height 12
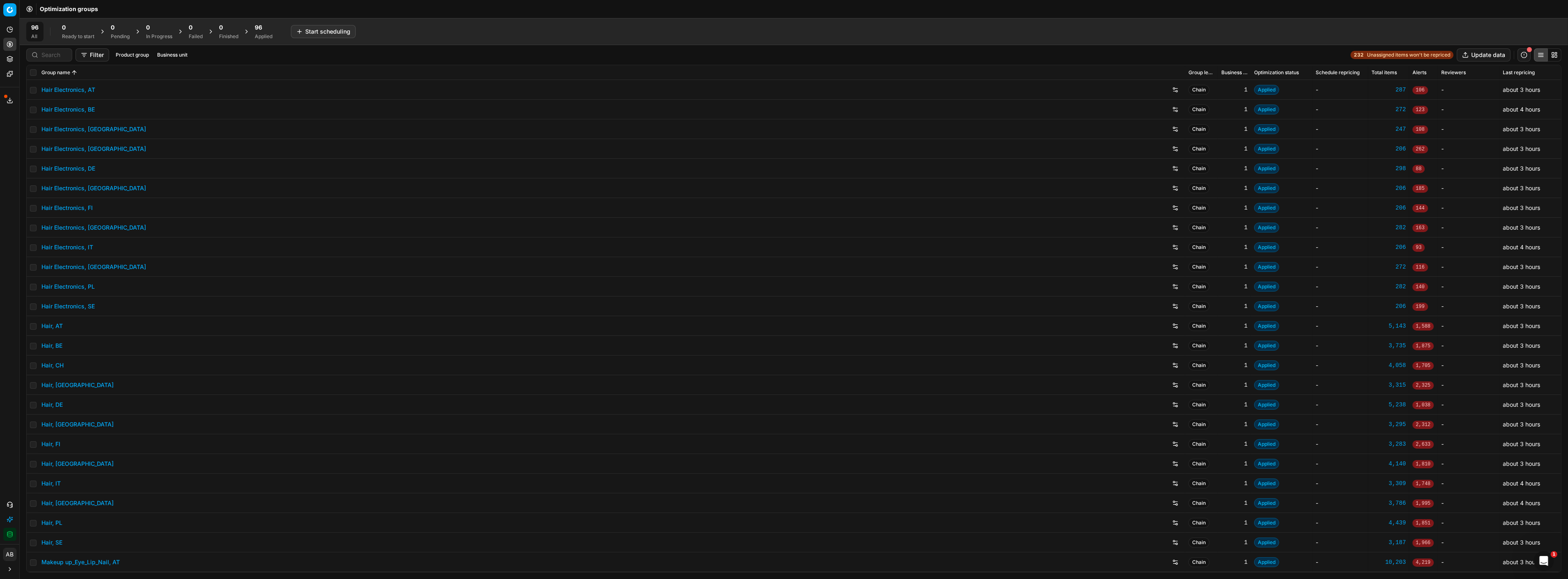
click at [259, 27] on span "96" at bounding box center [259, 27] width 7 height 8
click at [38, 54] on div at bounding box center [49, 55] width 46 height 13
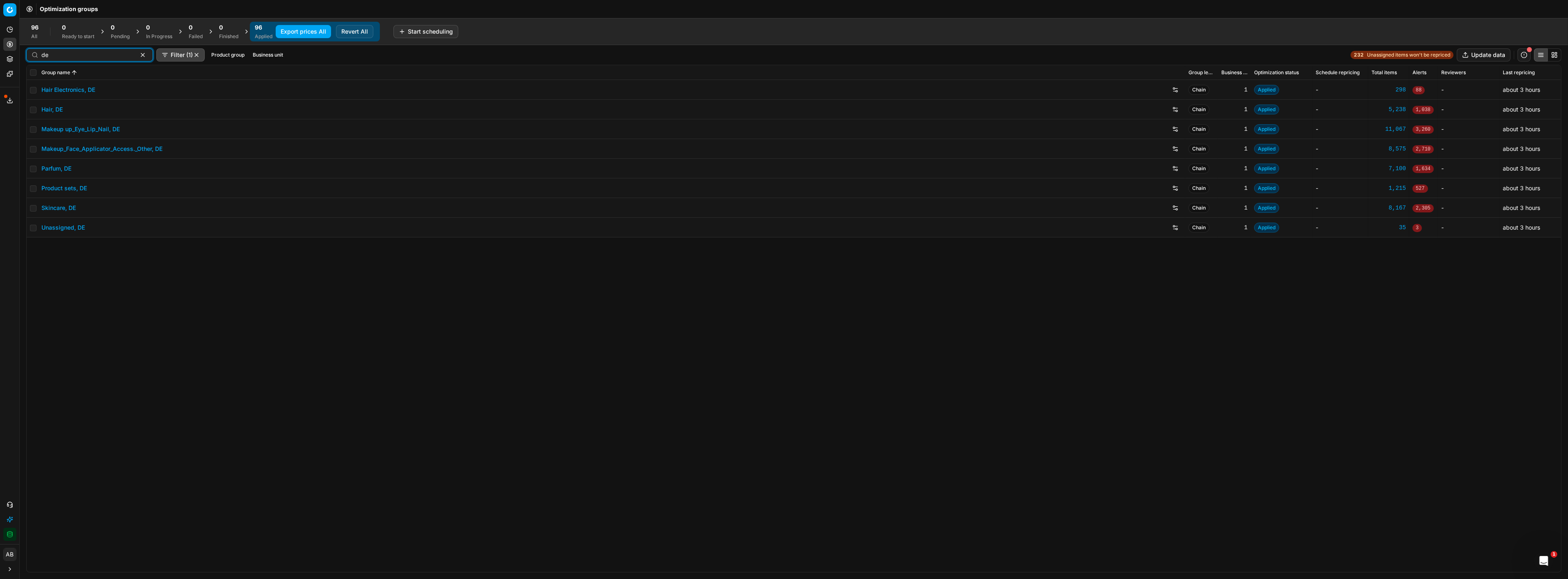
type input "de"
click at [65, 170] on link "Parfum, DE" at bounding box center [56, 168] width 30 height 8
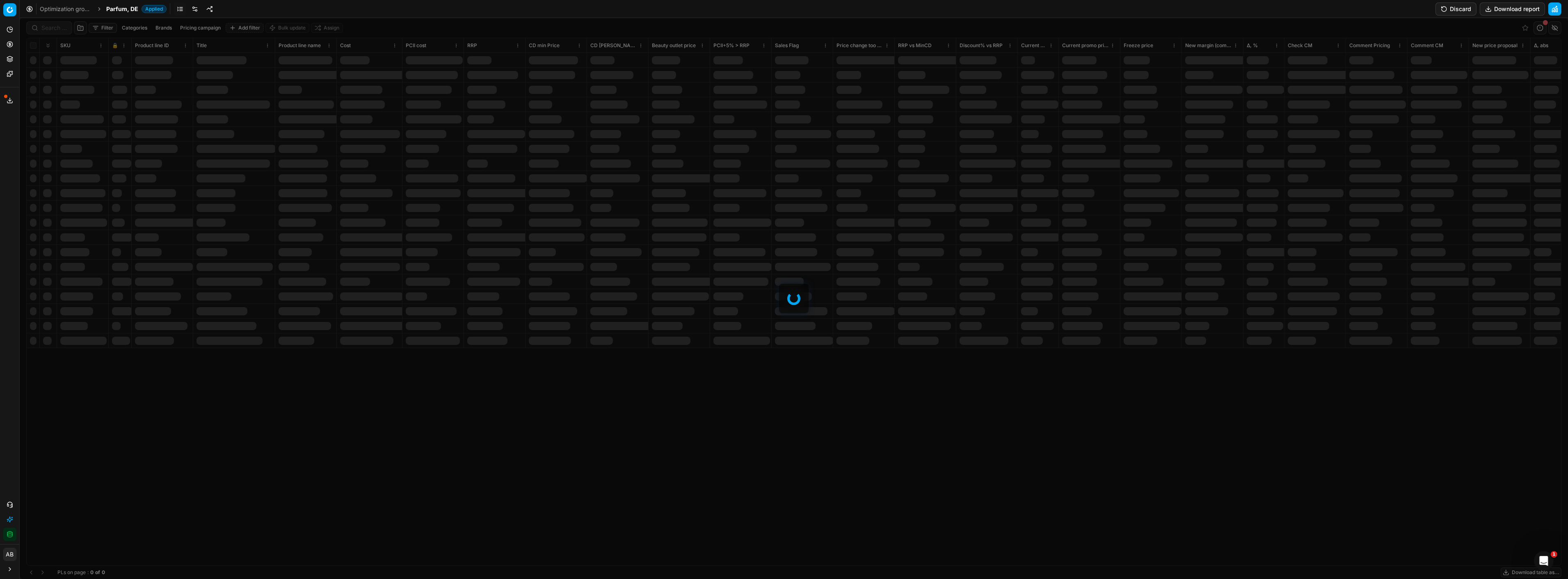
click at [194, 12] on link at bounding box center [195, 9] width 13 height 13
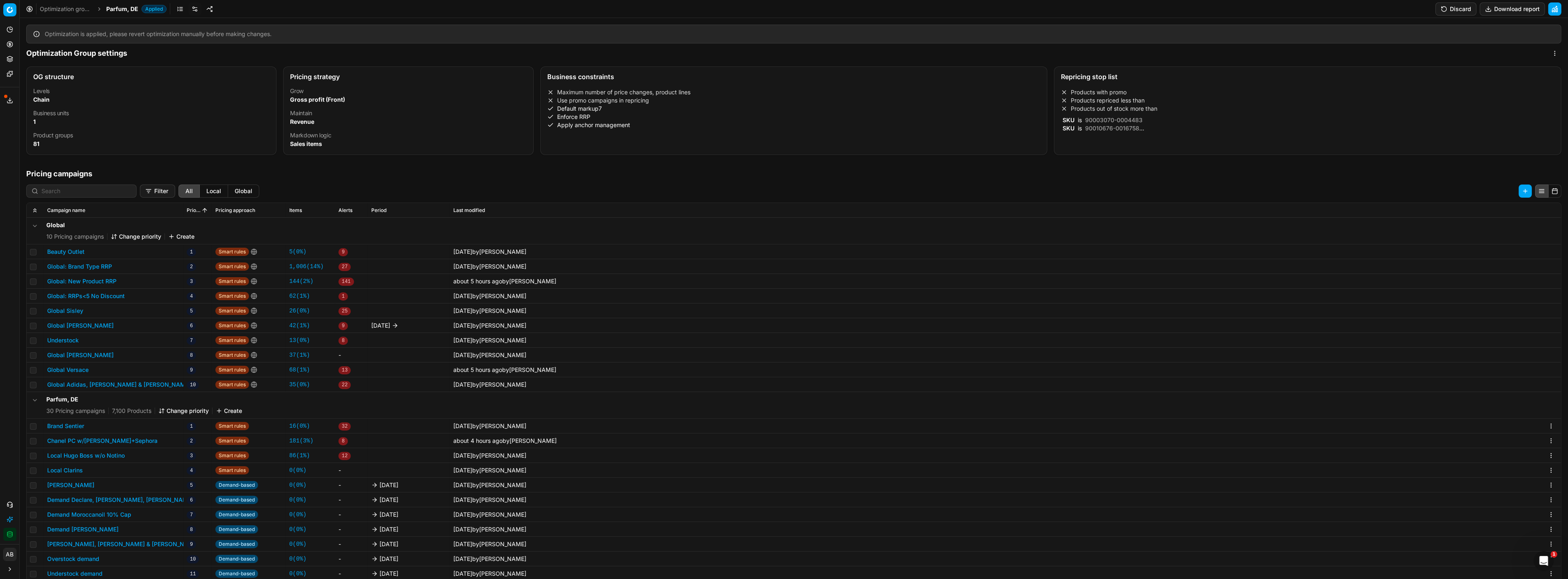
click at [94, 455] on button "Local Hugo Boss w/o Notino" at bounding box center [86, 455] width 77 height 8
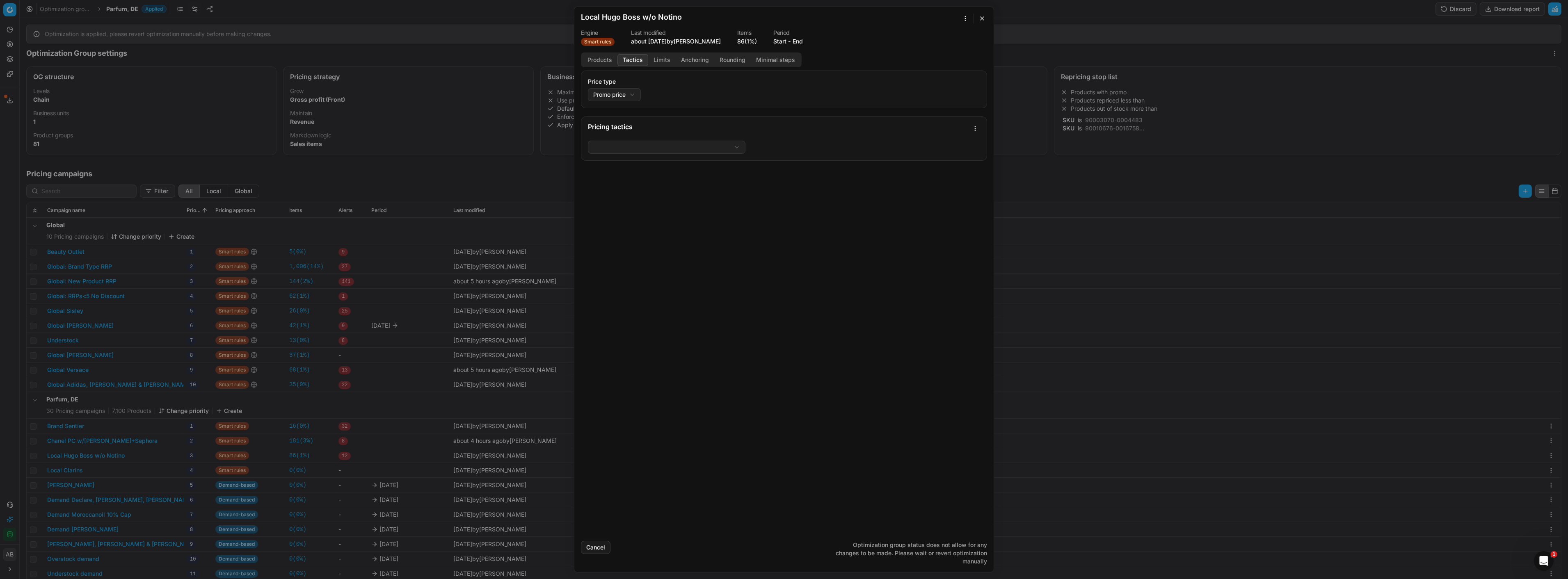
click at [635, 62] on button "Tactics" at bounding box center [632, 60] width 31 height 12
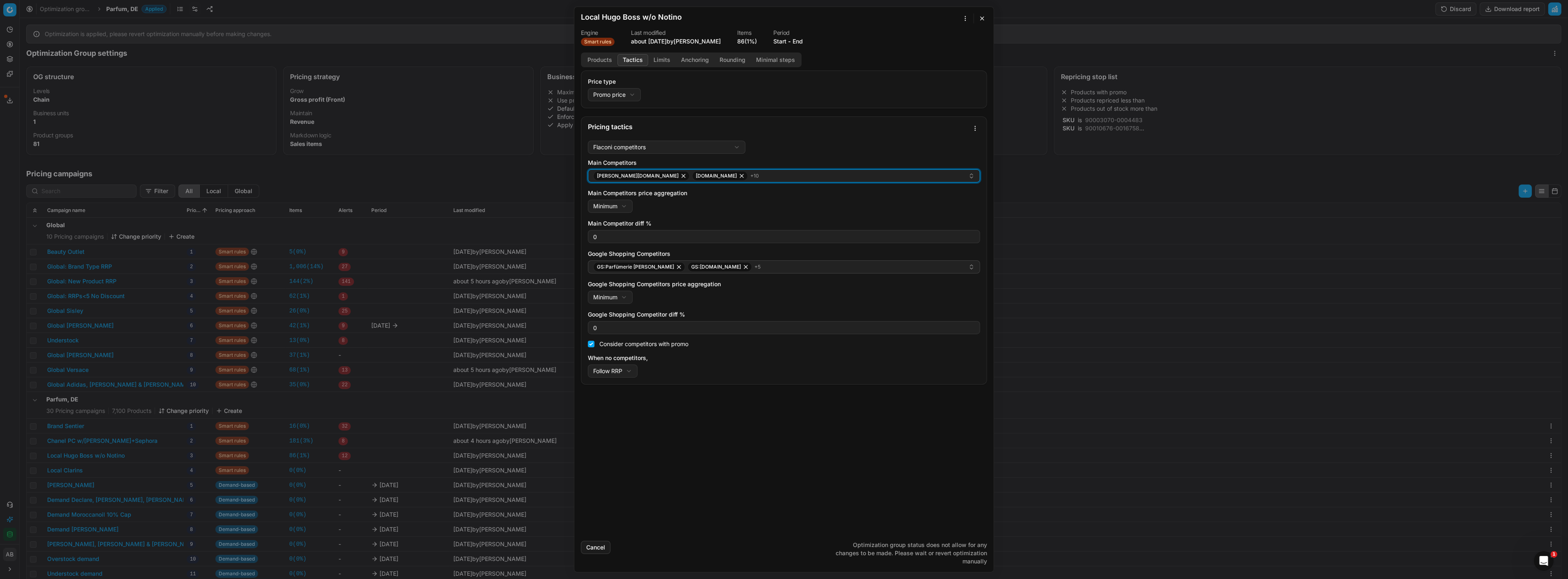
click at [789, 176] on div "pieper.de parfumdreams.de + 10" at bounding box center [781, 176] width 375 height 10
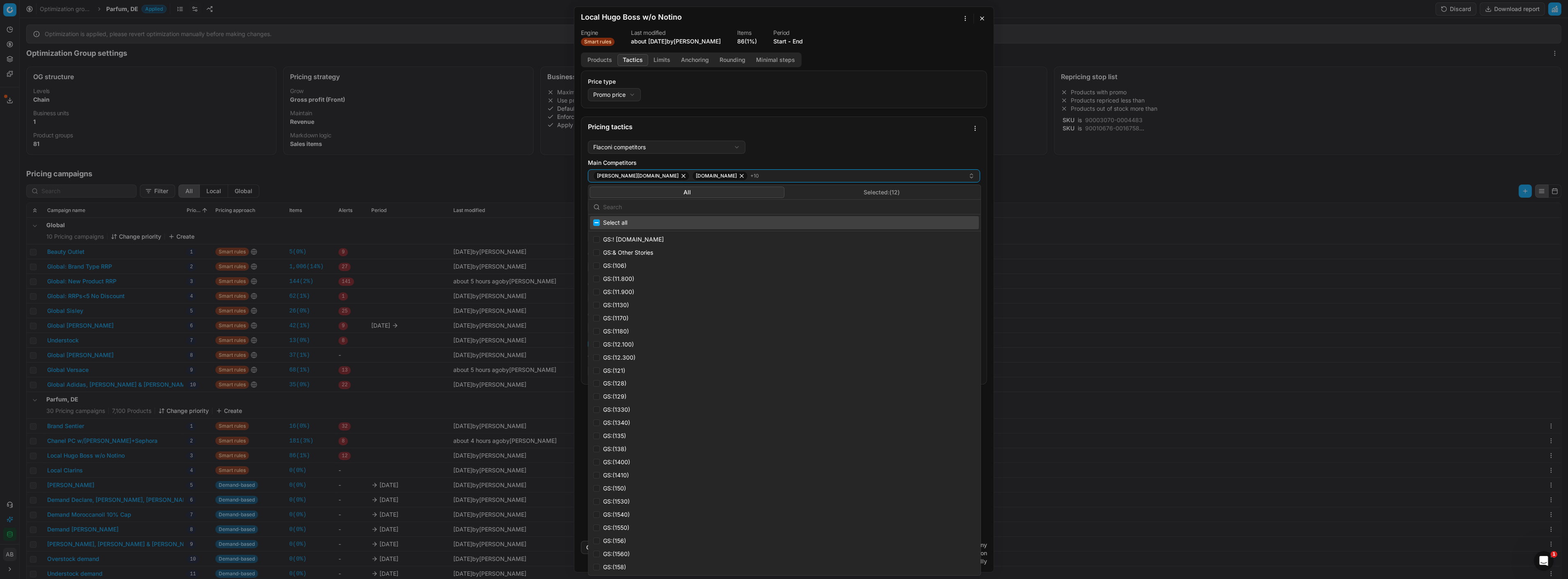
click at [894, 193] on button "Selected: ( 12 )" at bounding box center [882, 192] width 195 height 12
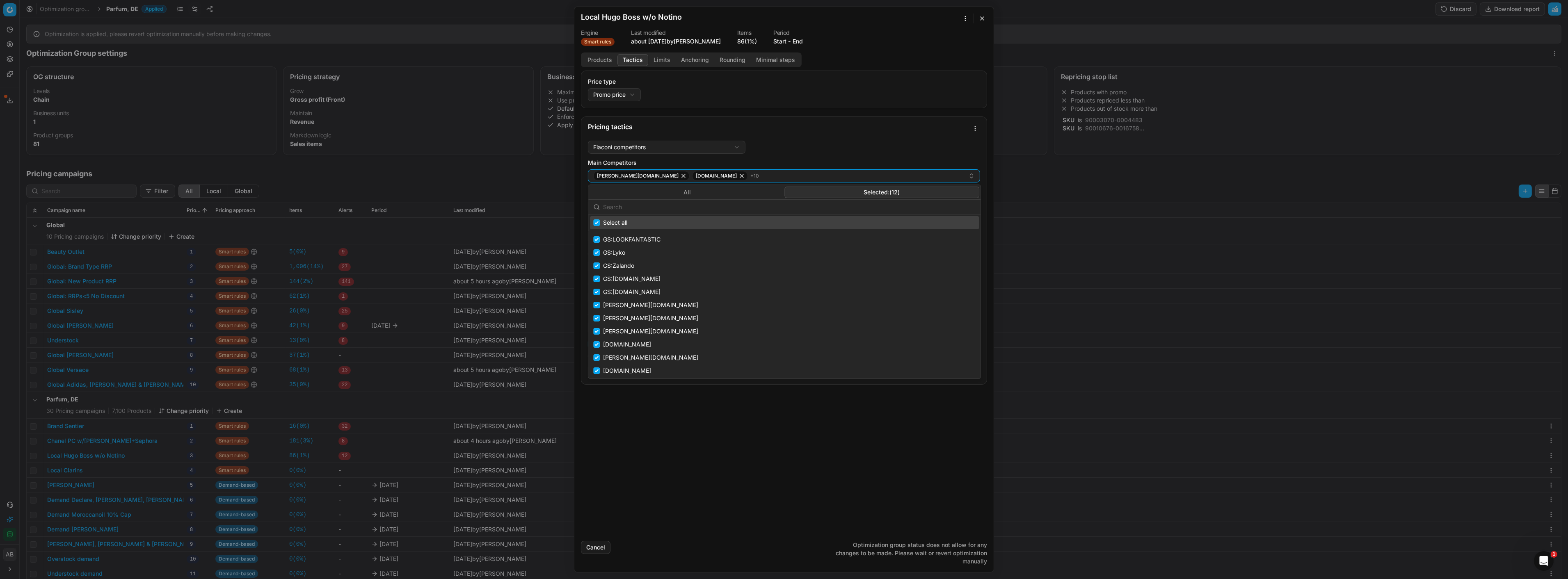
click at [1126, 209] on div "We are saving PC settings. Please wait, it should take a few minutes Local Hugo…" at bounding box center [784, 290] width 1568 height 579
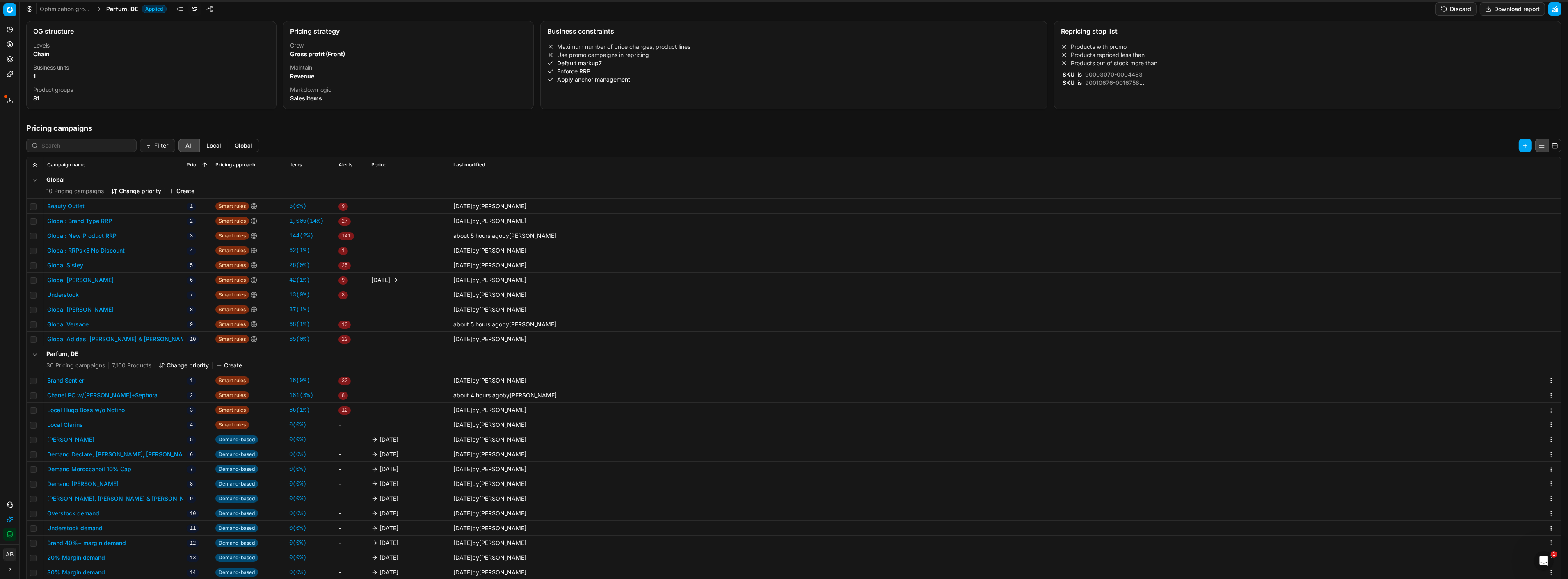
click at [118, 8] on span "Parfum, DE" at bounding box center [122, 9] width 32 height 8
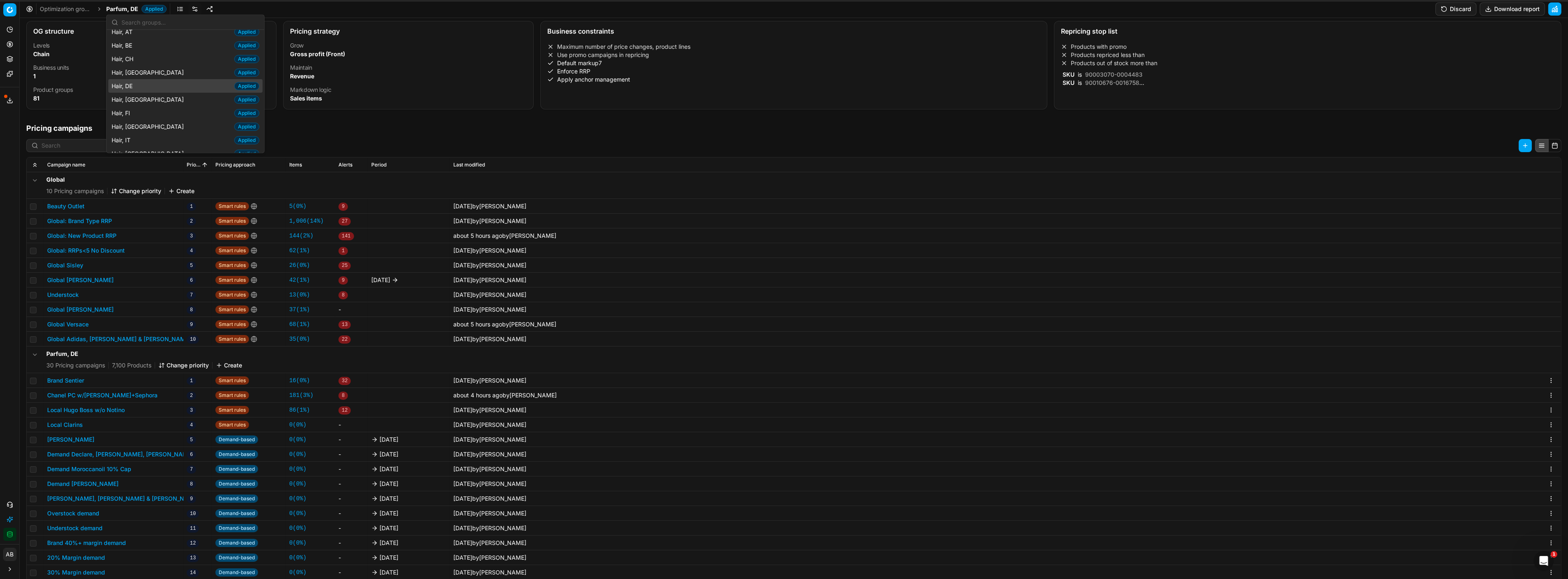
scroll to position [182, 0]
click at [154, 76] on div "Hair, DE Applied" at bounding box center [185, 73] width 154 height 13
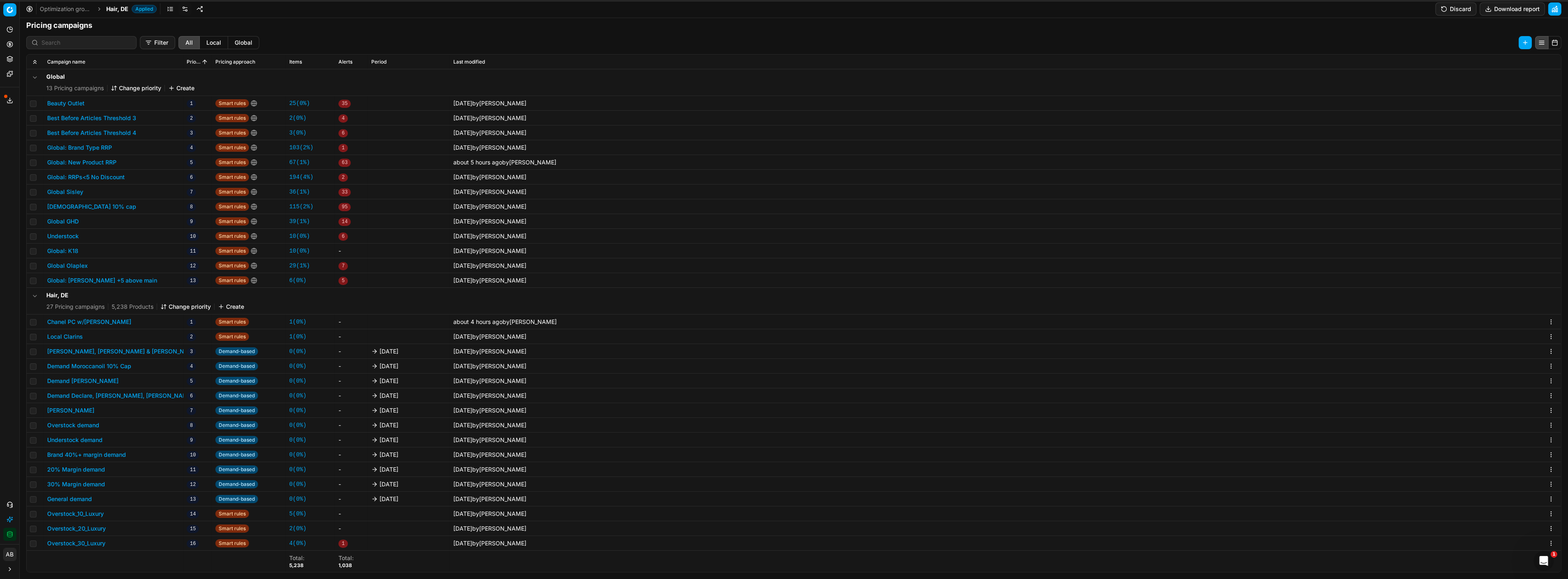
click at [100, 207] on button "Moroccanoil 10% cap" at bounding box center [92, 206] width 89 height 8
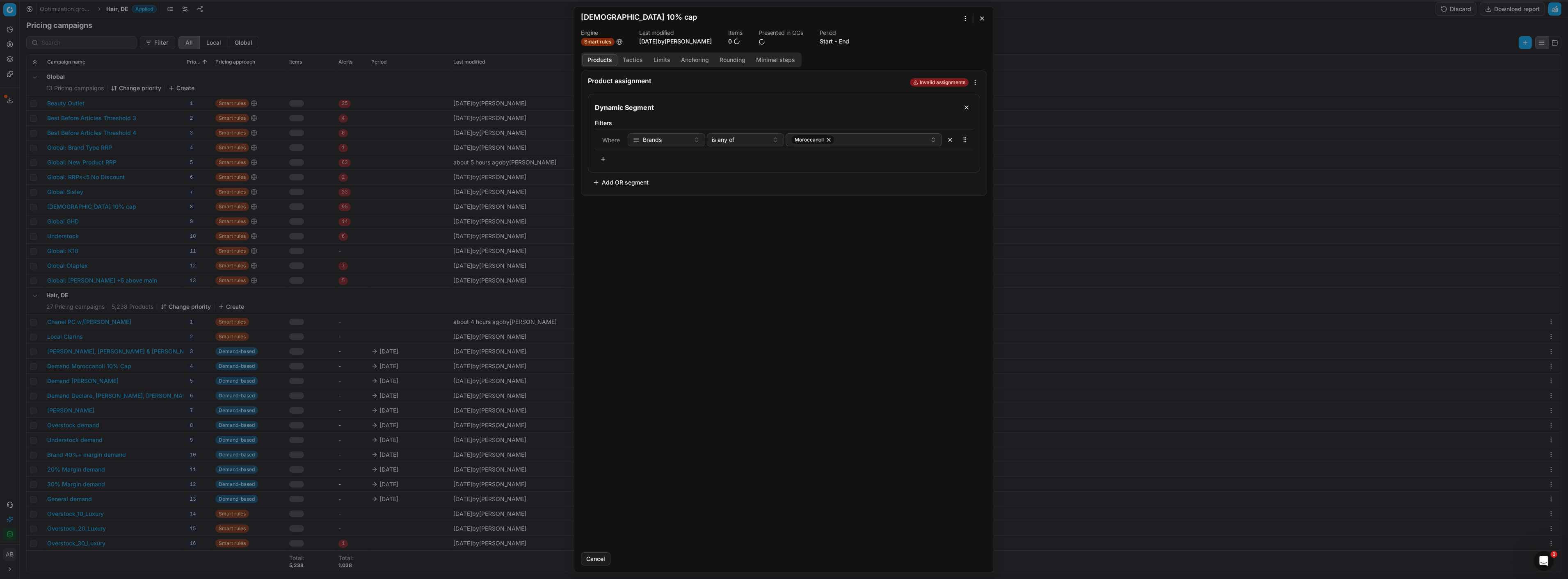
click at [626, 61] on button "Tactics" at bounding box center [632, 60] width 31 height 12
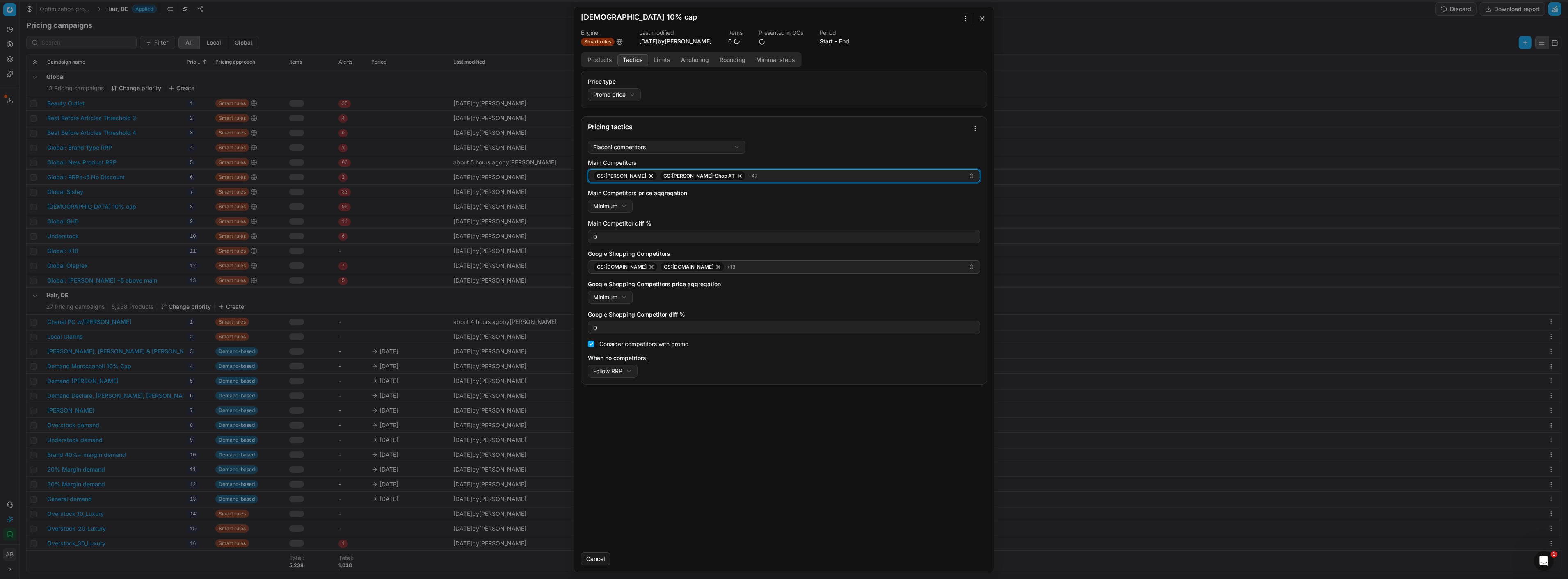
click at [748, 178] on div "GS:Breuninger GS:Hagel-Shop AT + 47" at bounding box center [781, 176] width 375 height 10
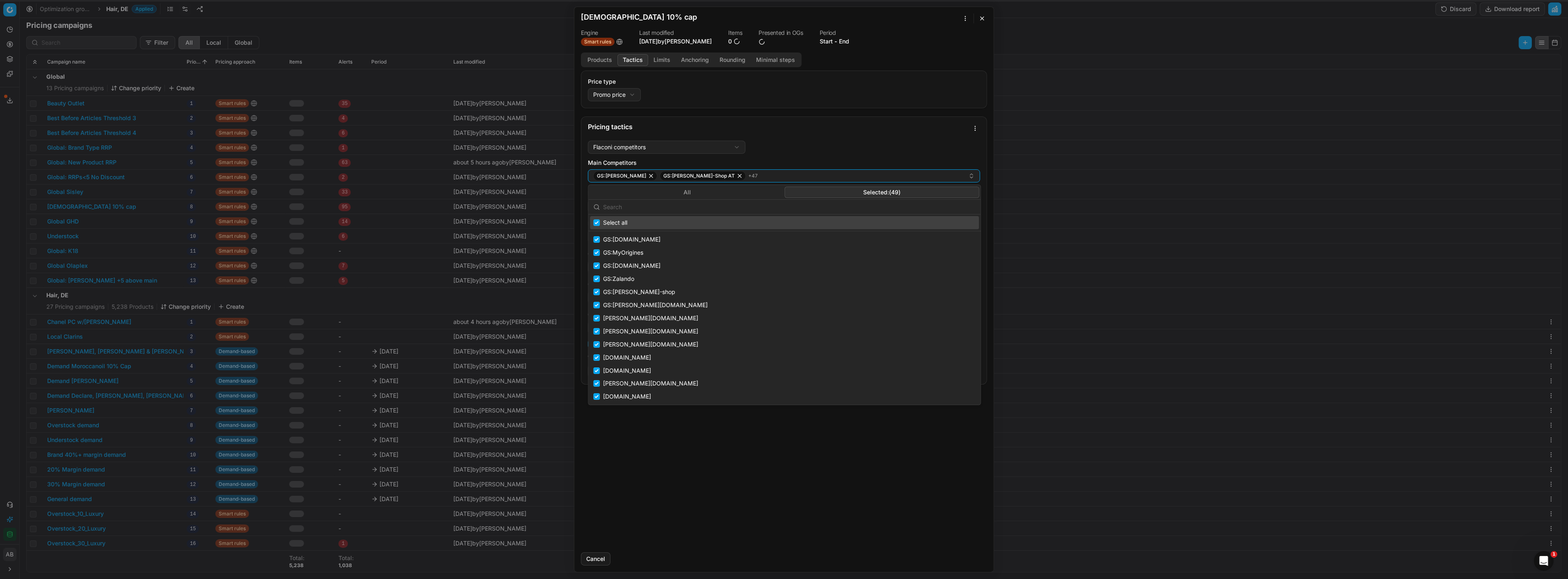
click at [884, 192] on button "Selected: ( 49 )" at bounding box center [882, 192] width 195 height 12
